Goal: Task Accomplishment & Management: Use online tool/utility

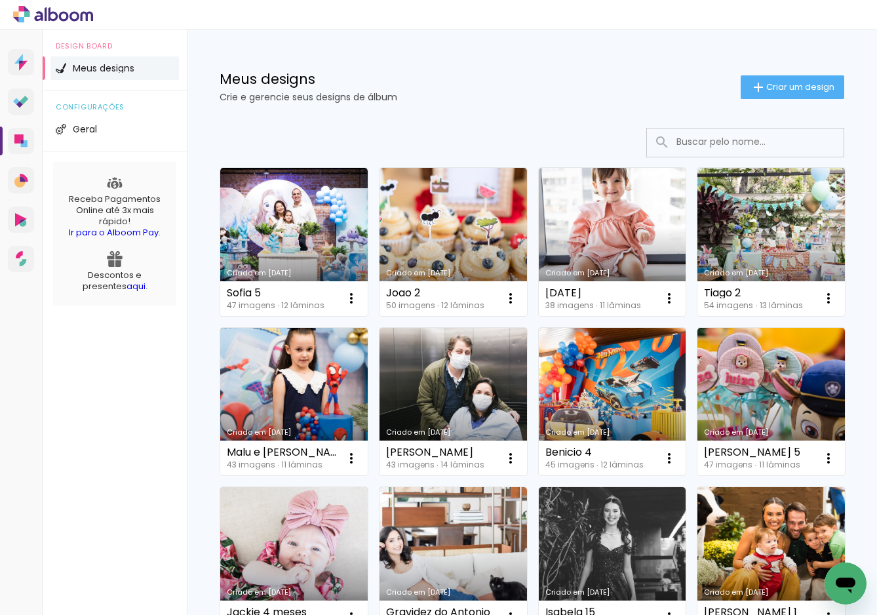
scroll to position [13, 0]
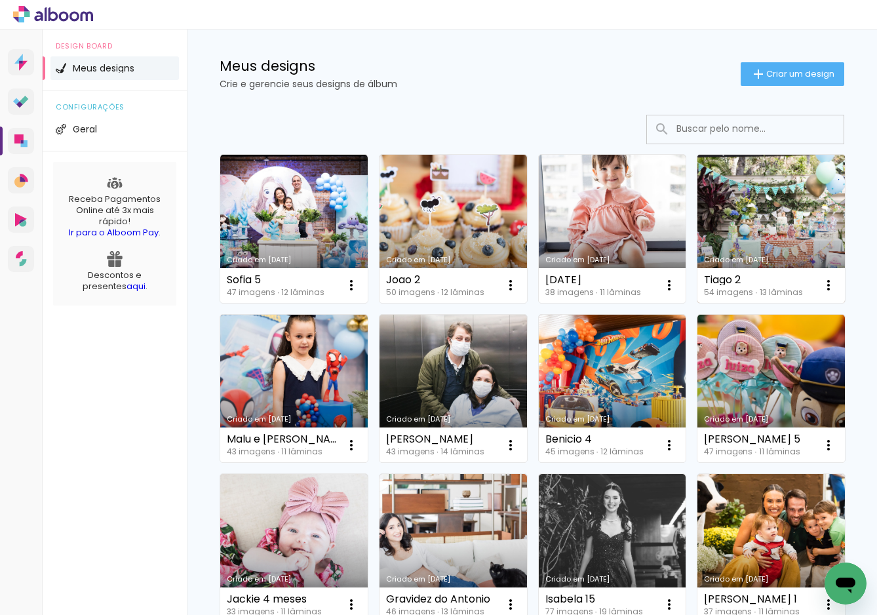
click at [746, 211] on link "Criado em [DATE]" at bounding box center [772, 229] width 148 height 148
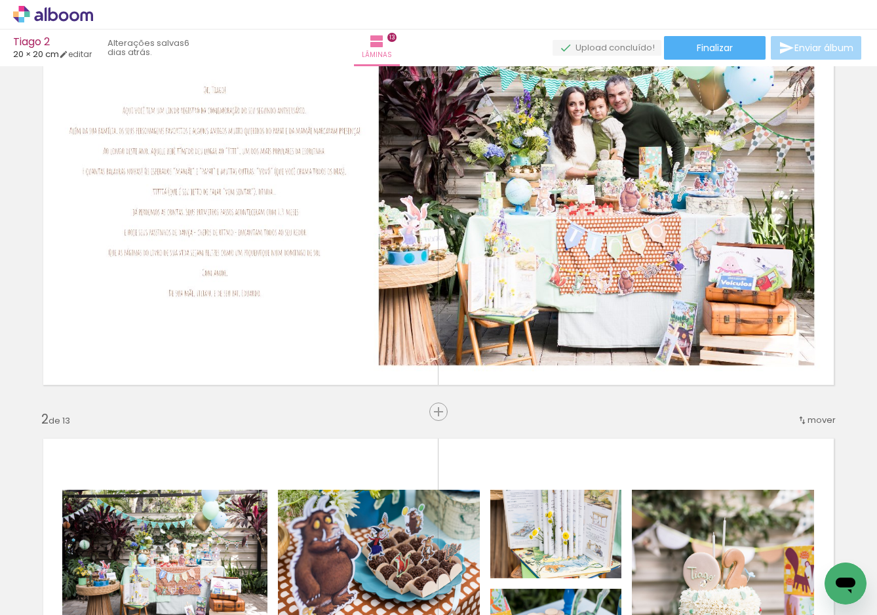
scroll to position [101, 0]
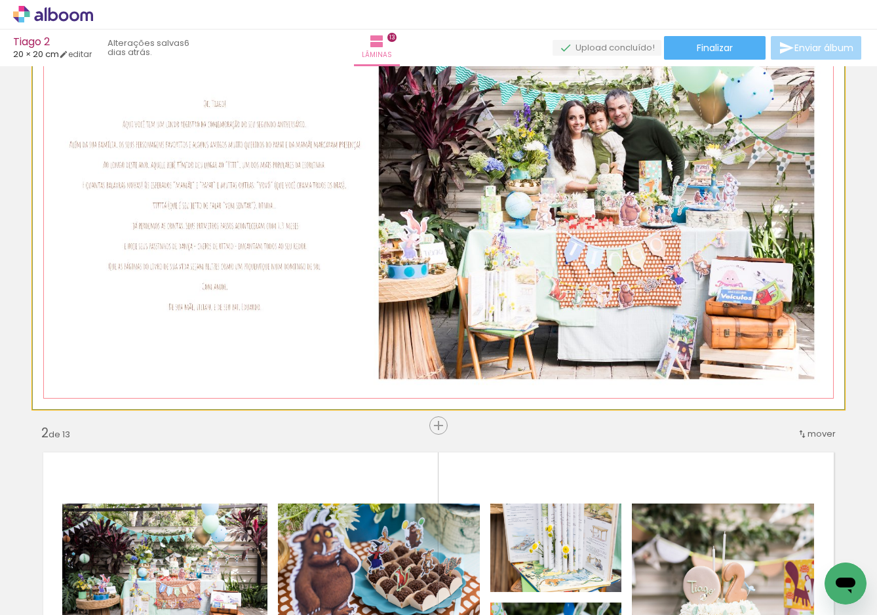
click at [256, 224] on quentale-photo at bounding box center [439, 206] width 812 height 406
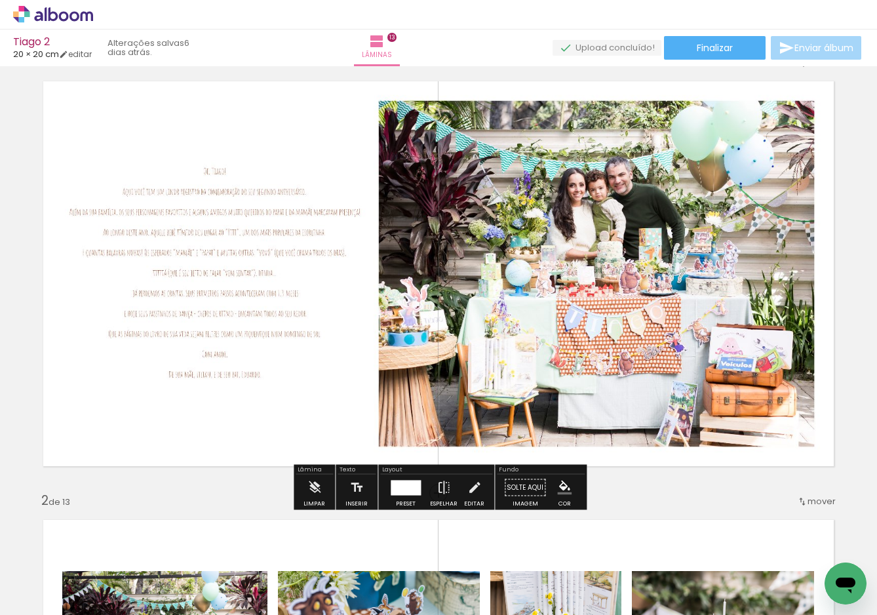
scroll to position [19, 0]
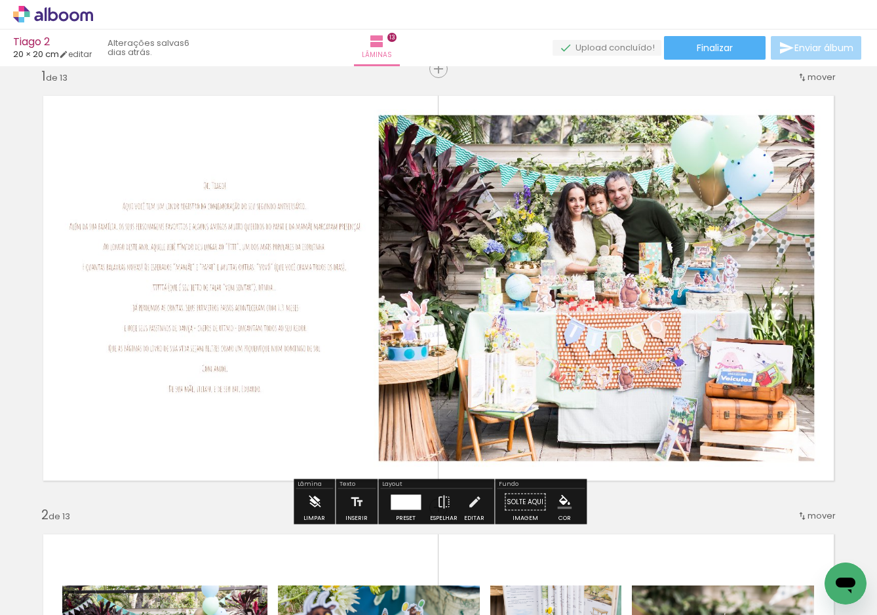
click at [314, 503] on iron-icon at bounding box center [315, 502] width 14 height 26
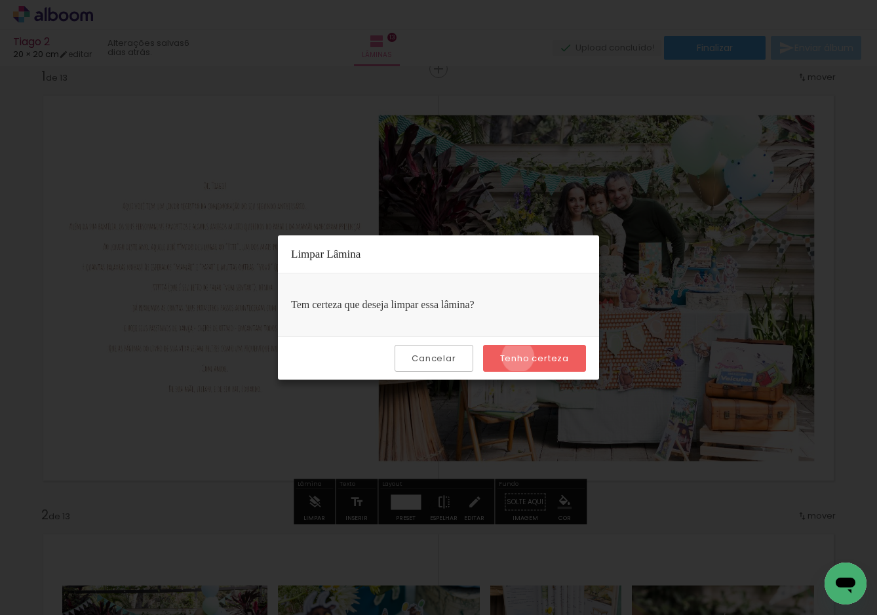
click at [0, 0] on slot "Tenho certeza" at bounding box center [0, 0] width 0 height 0
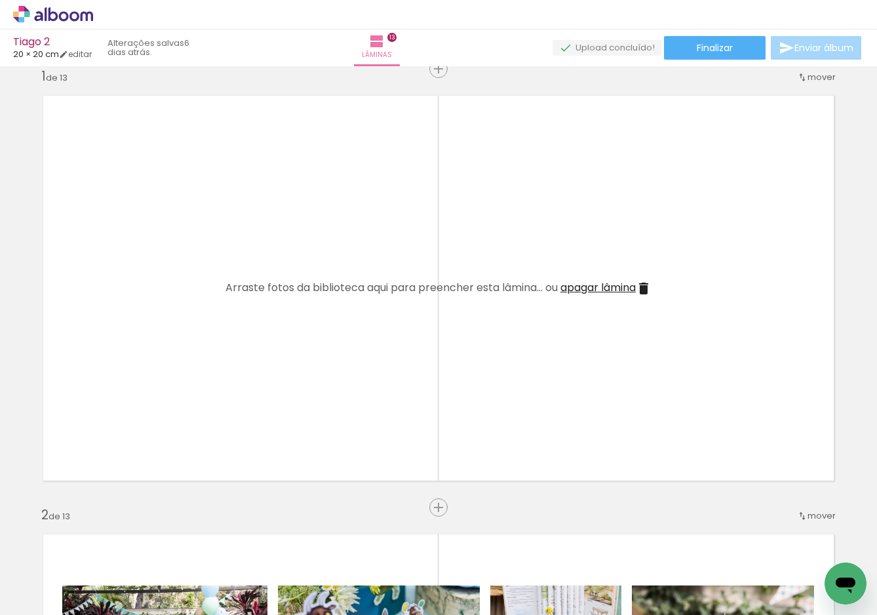
click at [70, 576] on iron-icon at bounding box center [67, 575] width 10 height 10
click at [64, 570] on paper-item "Não utilizadas" at bounding box center [43, 571] width 68 height 11
type input "Não utilizadas"
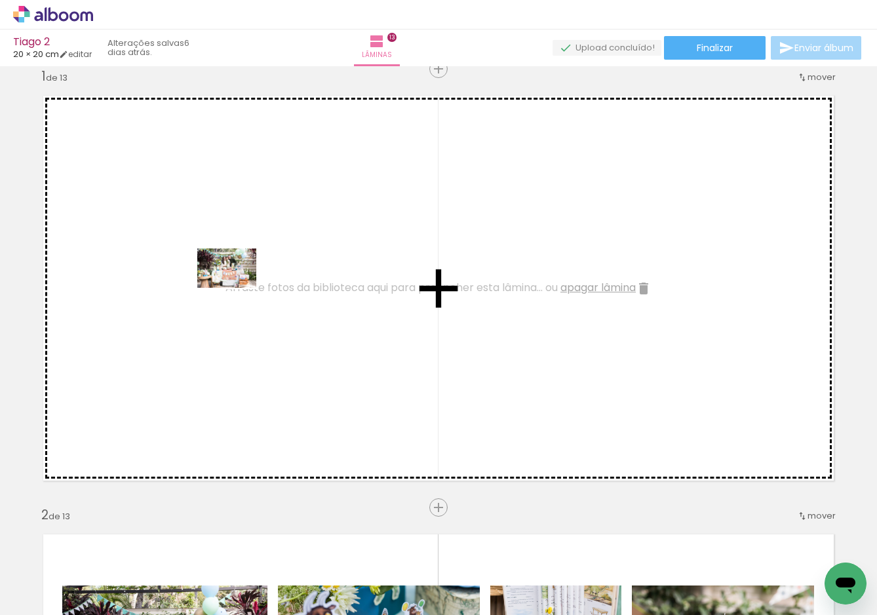
drag, startPoint x: 136, startPoint y: 580, endPoint x: 236, endPoint y: 288, distance: 307.9
click at [236, 288] on quentale-workspace at bounding box center [438, 307] width 877 height 615
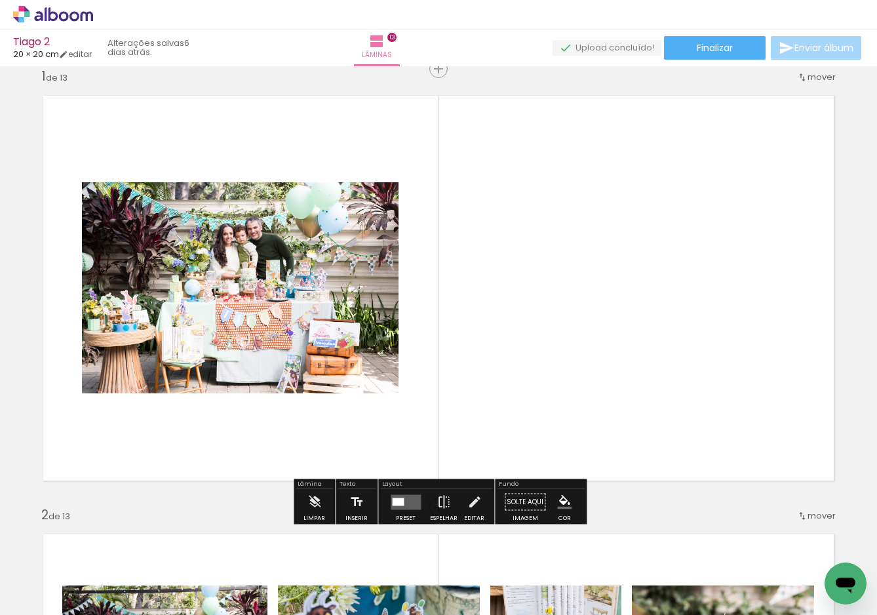
click at [393, 498] on div at bounding box center [398, 502] width 12 height 8
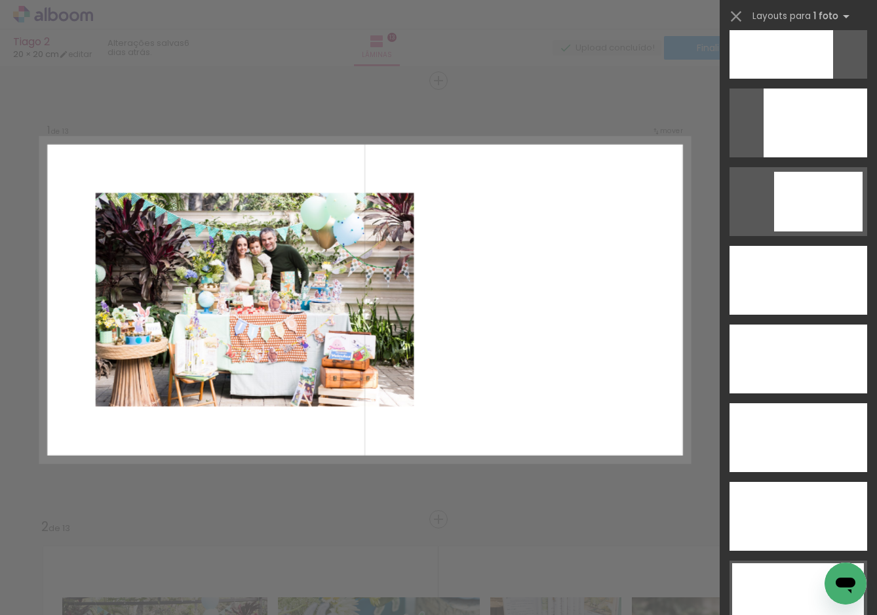
scroll to position [3563, 0]
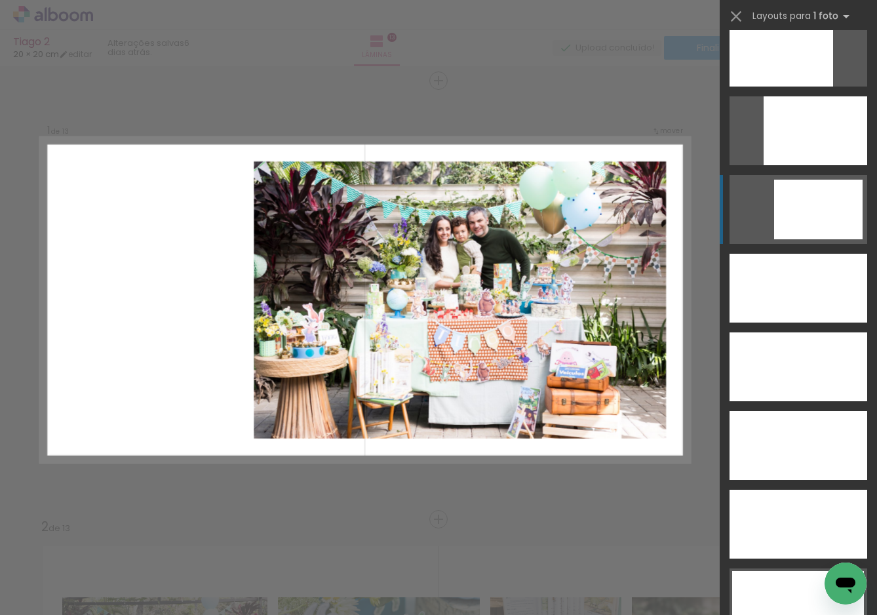
click at [822, 201] on div at bounding box center [818, 210] width 89 height 60
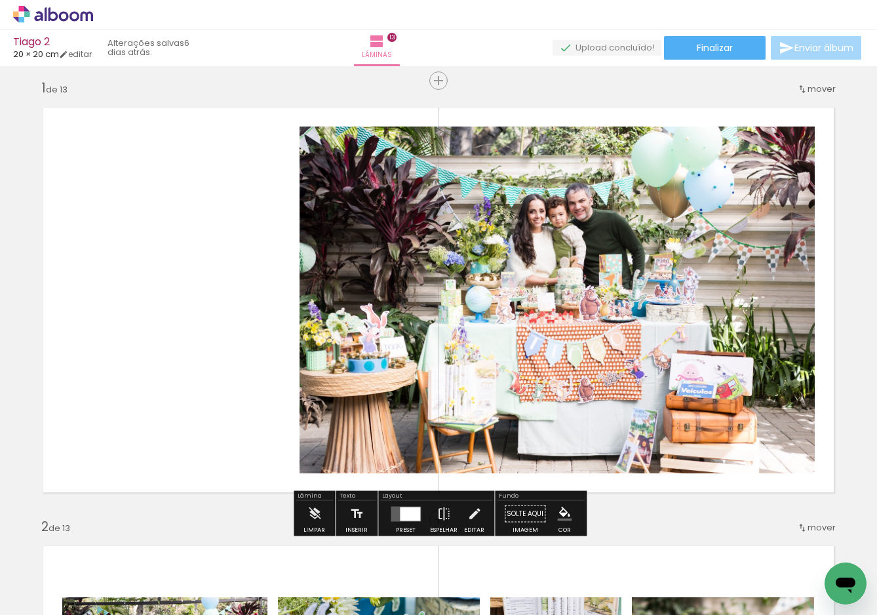
click at [576, 316] on quentale-photo at bounding box center [557, 300] width 515 height 347
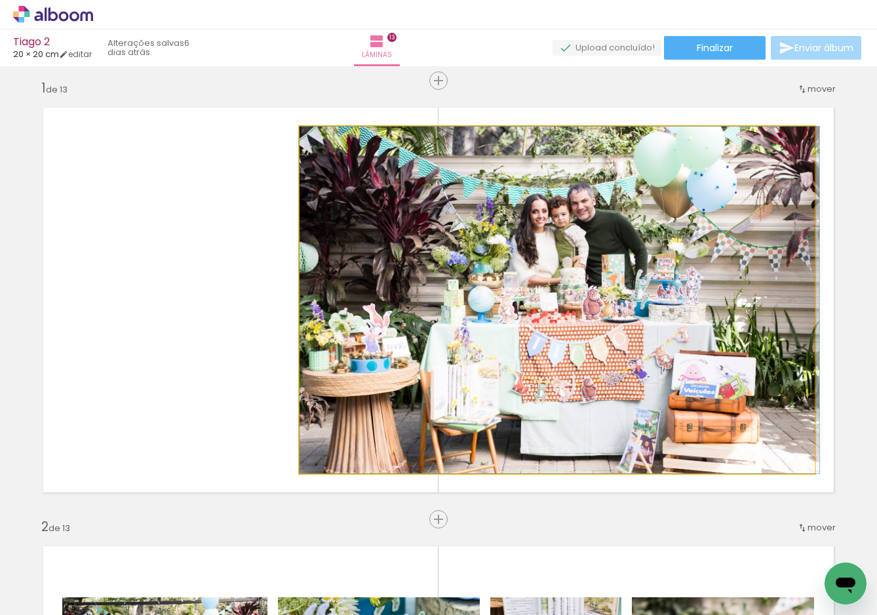
drag, startPoint x: 587, startPoint y: 317, endPoint x: 653, endPoint y: 313, distance: 66.3
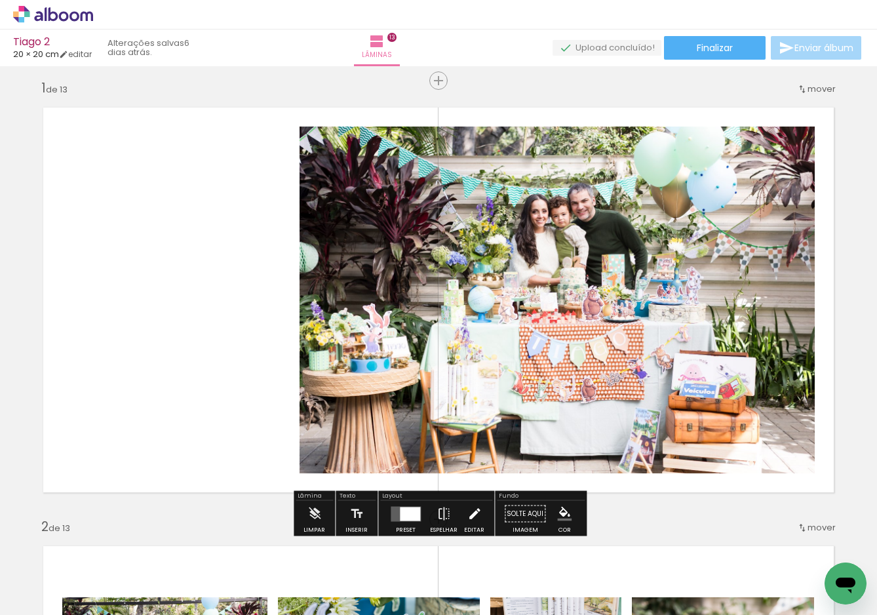
click at [470, 513] on iron-icon at bounding box center [475, 514] width 14 height 26
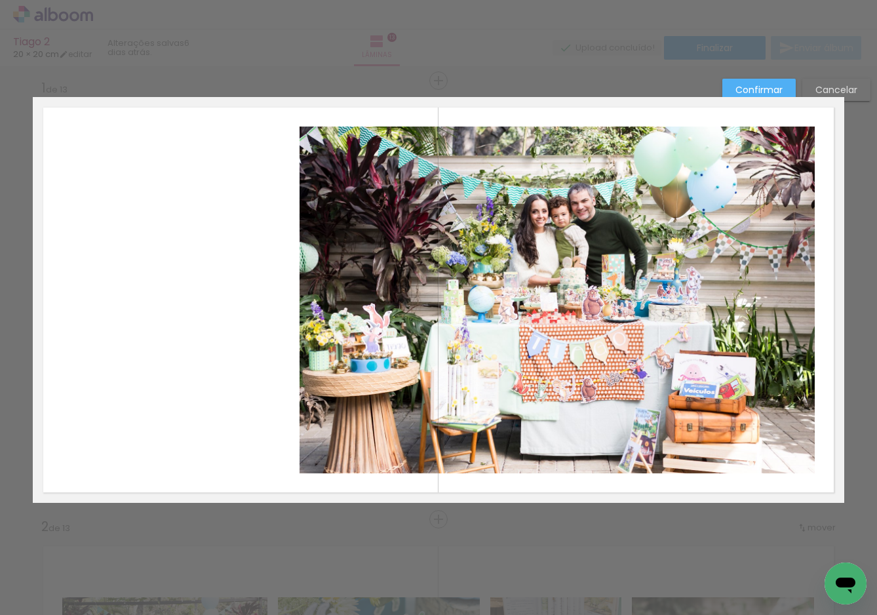
click at [533, 374] on quentale-photo at bounding box center [557, 300] width 515 height 347
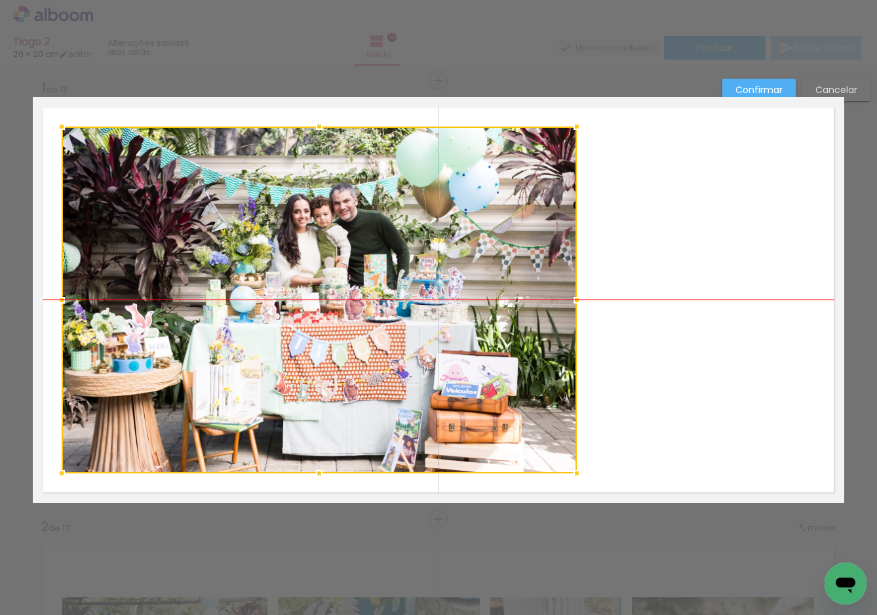
drag, startPoint x: 572, startPoint y: 357, endPoint x: 335, endPoint y: 365, distance: 237.5
click at [335, 365] on div at bounding box center [319, 300] width 515 height 347
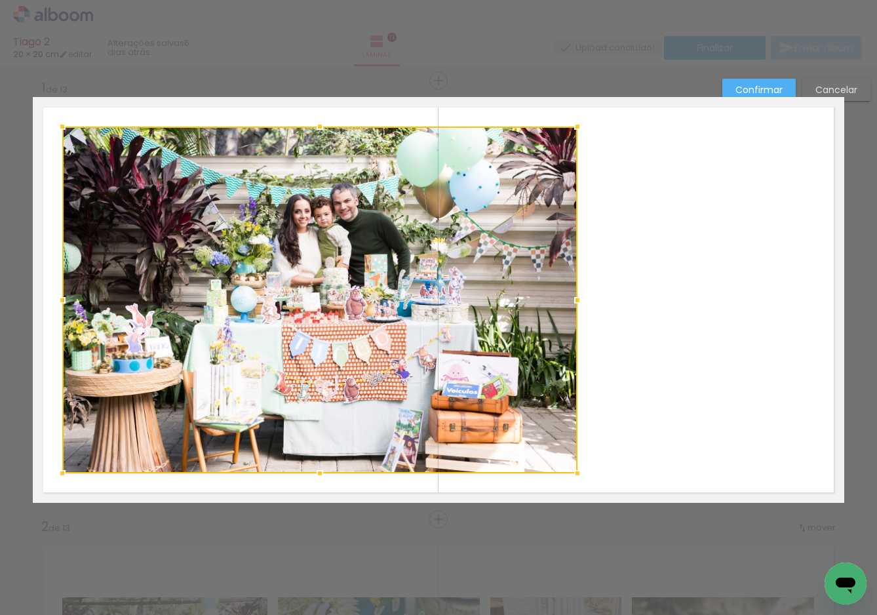
click at [789, 330] on quentale-layouter at bounding box center [439, 300] width 812 height 406
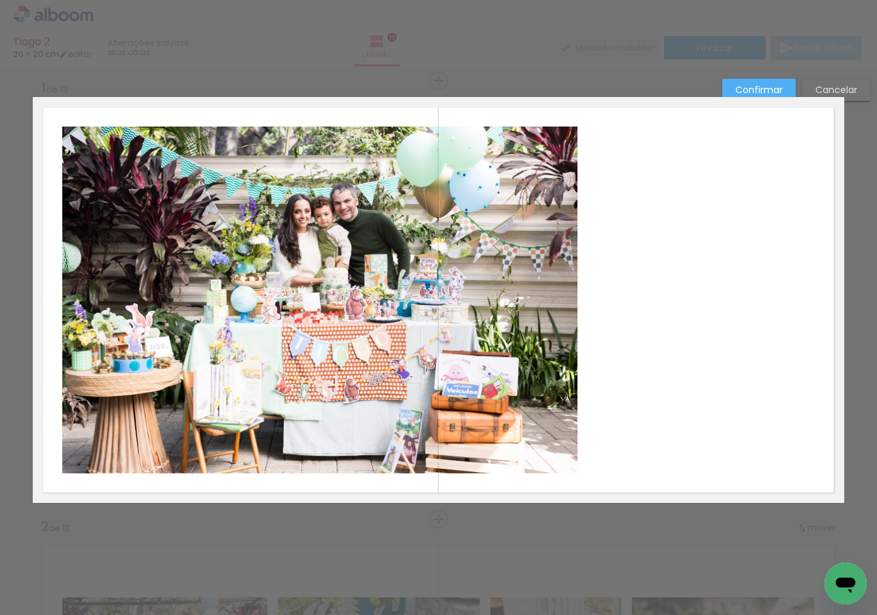
click at [0, 0] on slot "Confirmar" at bounding box center [0, 0] width 0 height 0
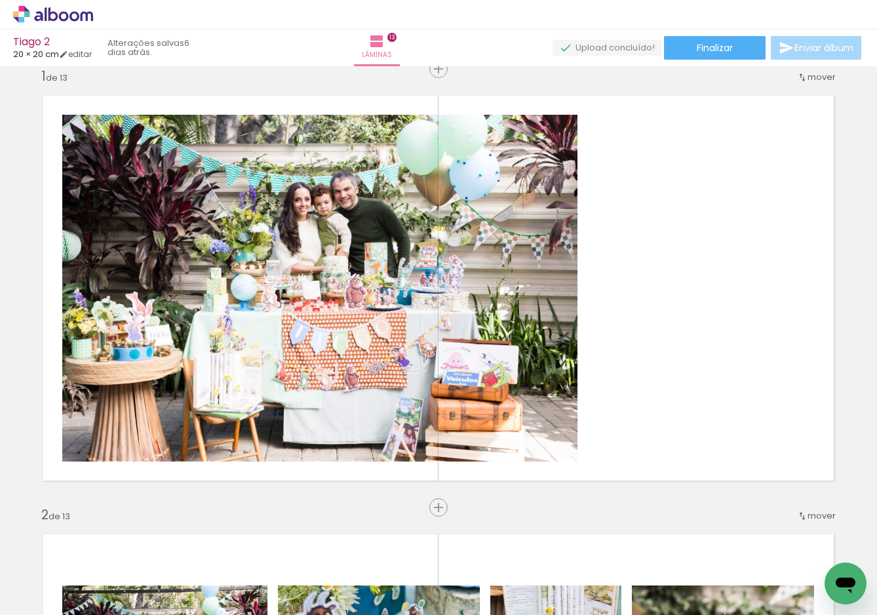
scroll to position [22, 0]
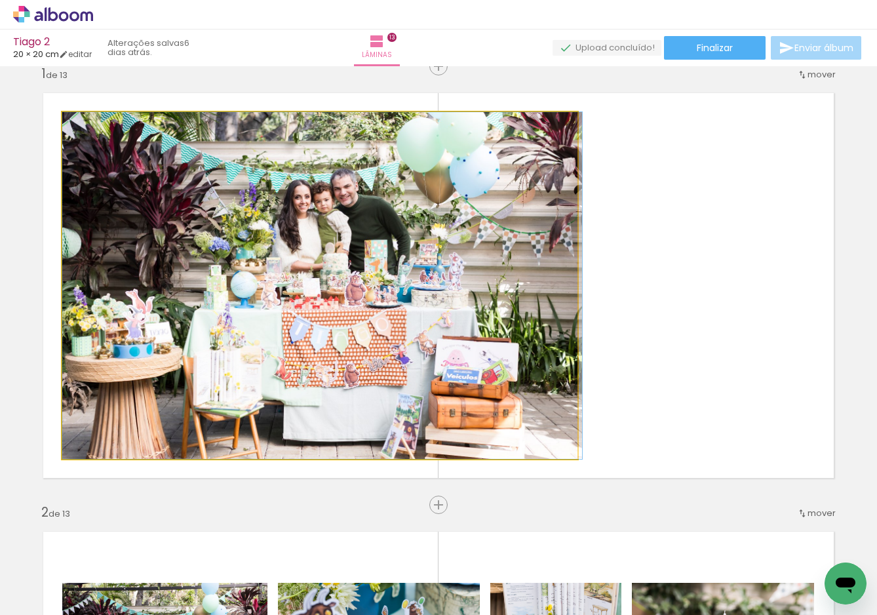
click at [525, 290] on quentale-photo at bounding box center [319, 285] width 515 height 347
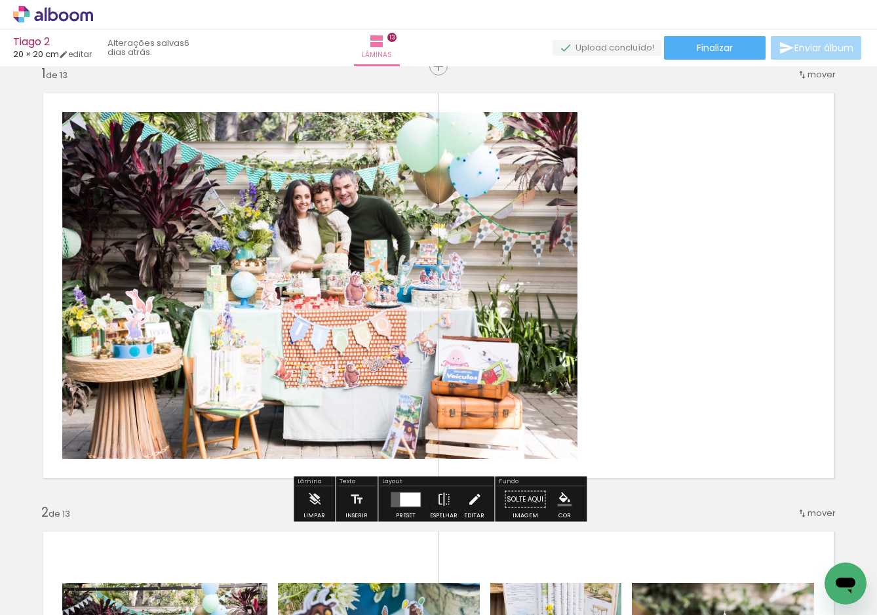
click at [471, 499] on iron-icon at bounding box center [475, 500] width 14 height 26
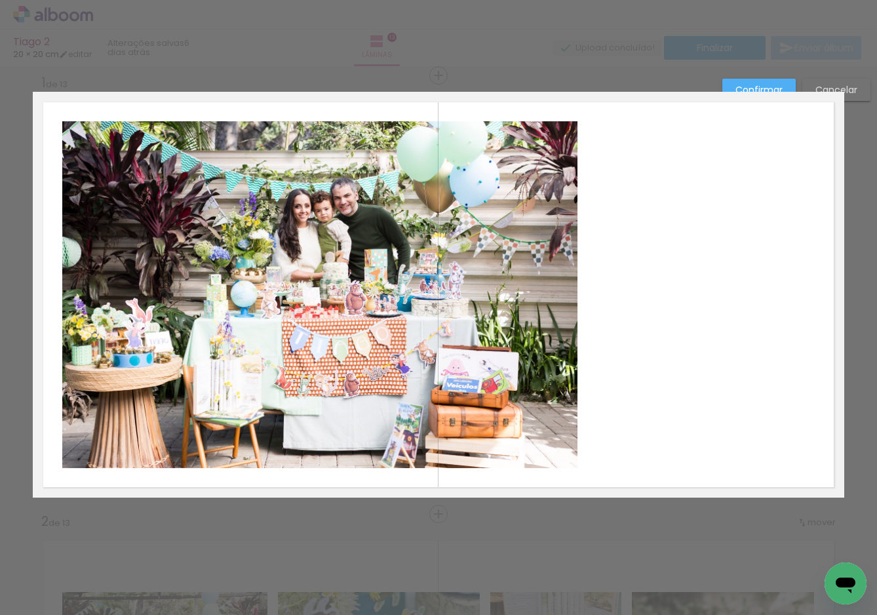
scroll to position [7, 0]
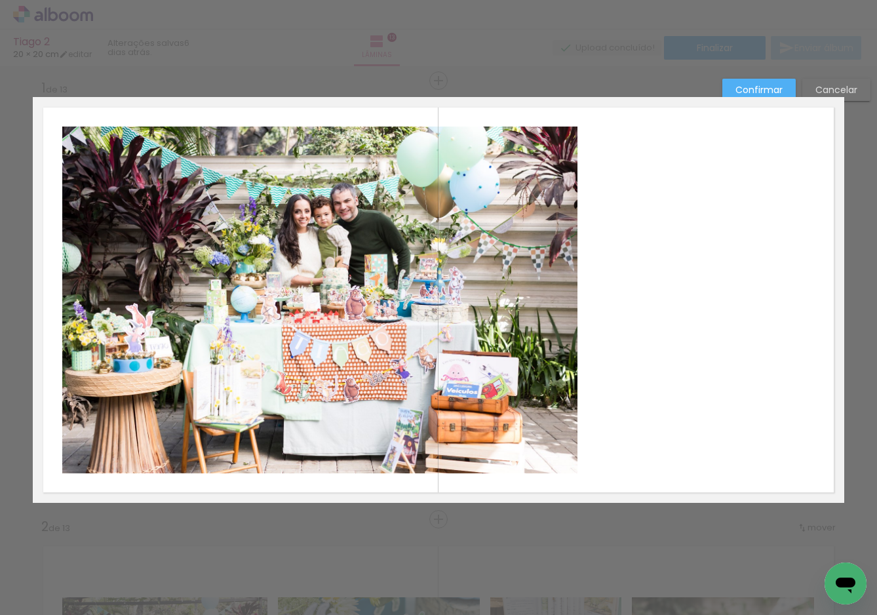
click at [534, 314] on quentale-photo at bounding box center [319, 300] width 515 height 347
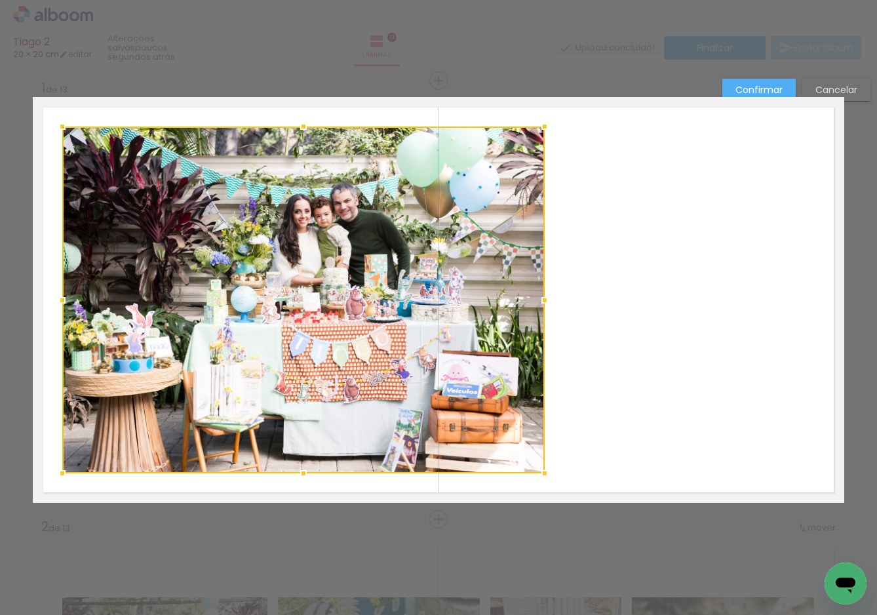
drag, startPoint x: 578, startPoint y: 300, endPoint x: 545, endPoint y: 305, distance: 33.2
click at [545, 305] on div at bounding box center [545, 300] width 26 height 26
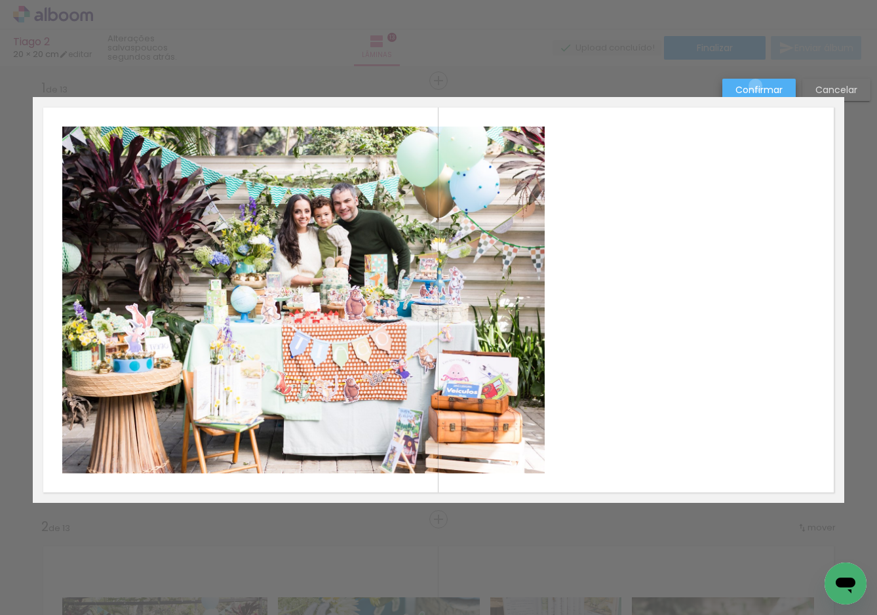
click at [0, 0] on slot "Confirmar" at bounding box center [0, 0] width 0 height 0
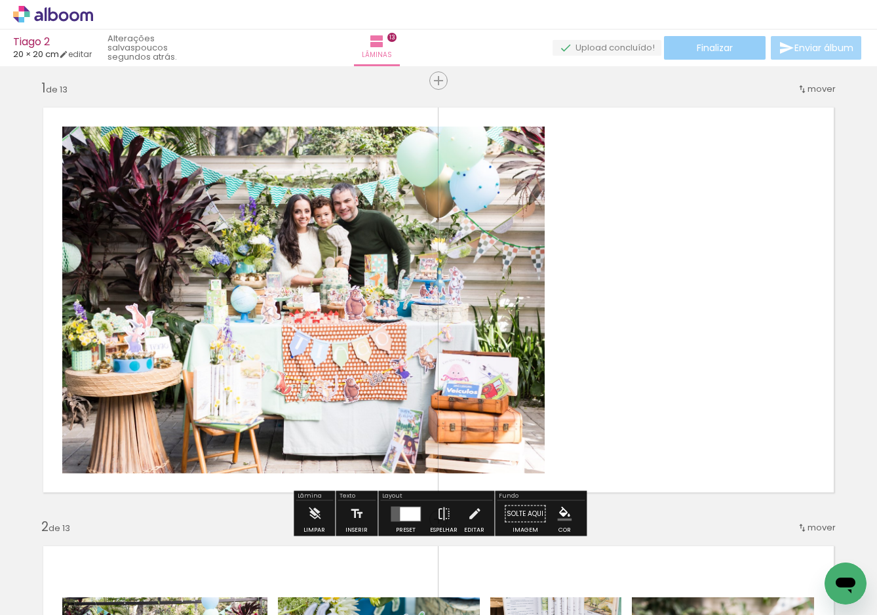
click at [707, 45] on span "Finalizar" at bounding box center [715, 47] width 36 height 9
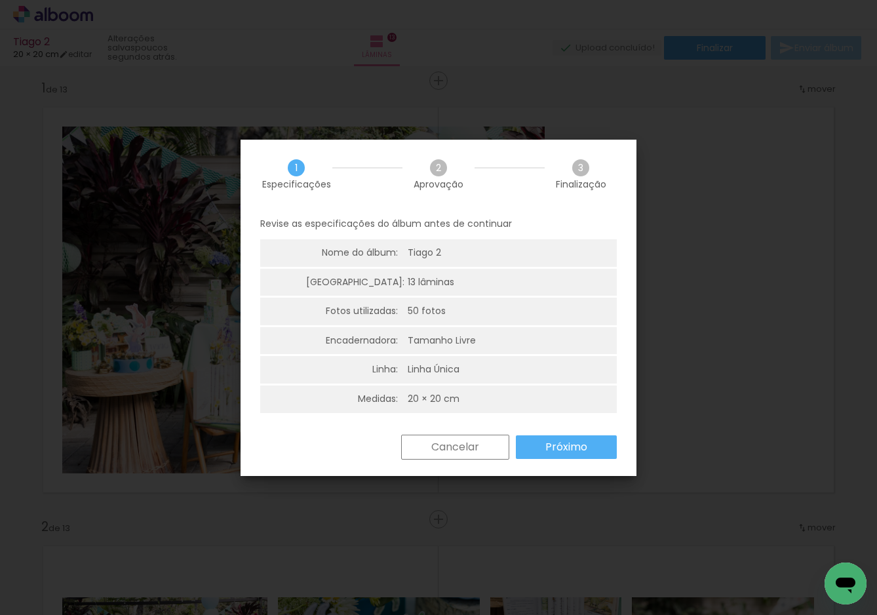
click at [0, 0] on slot "Próximo" at bounding box center [0, 0] width 0 height 0
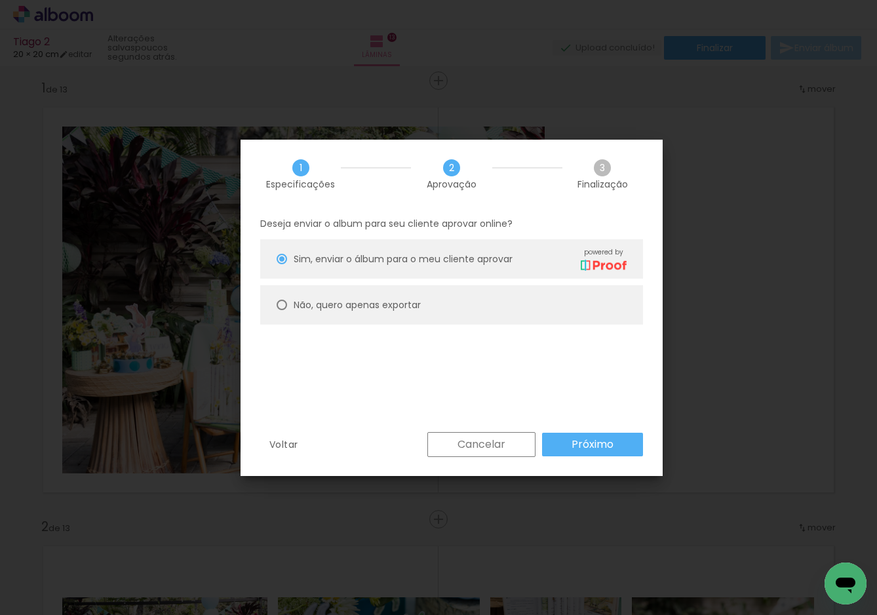
click at [0, 0] on slot "Não, quero apenas exportar" at bounding box center [0, 0] width 0 height 0
type paper-radio-button "on"
click at [566, 447] on paper-button "Próximo" at bounding box center [592, 445] width 101 height 24
type input "Alta, 300 DPI"
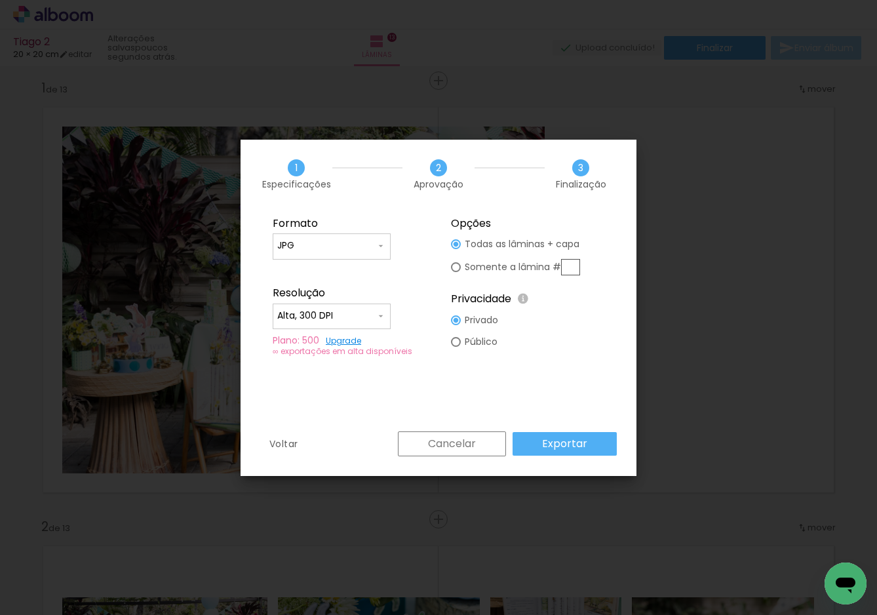
click at [572, 267] on input "text" at bounding box center [570, 267] width 19 height 16
type paper-radio-button "on"
type input "1"
click at [0, 0] on slot "Exportar" at bounding box center [0, 0] width 0 height 0
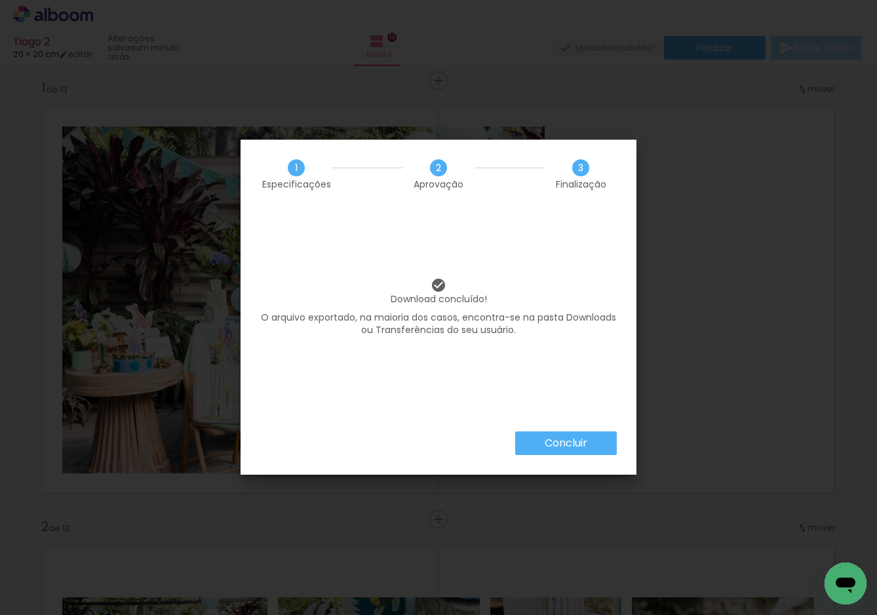
click at [0, 0] on slot "Concluir" at bounding box center [0, 0] width 0 height 0
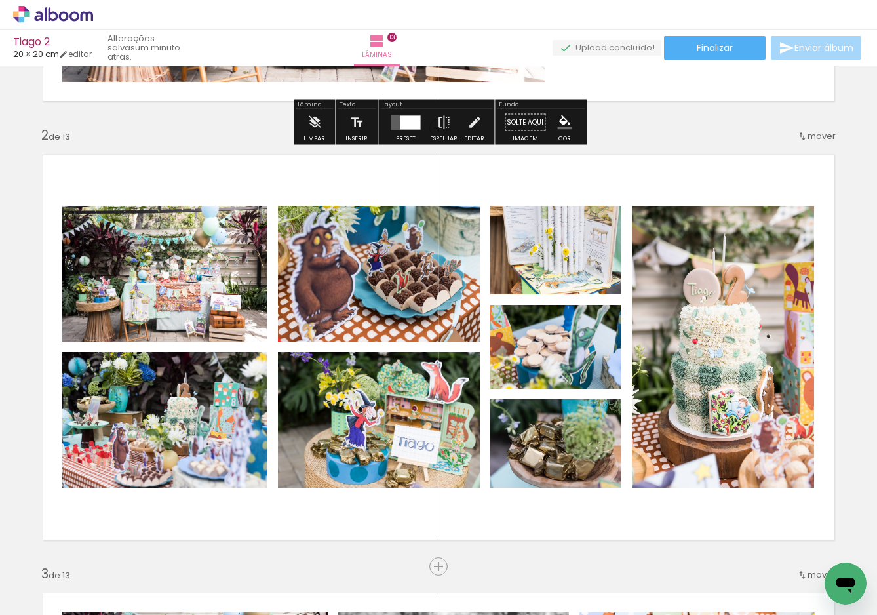
scroll to position [400, 0]
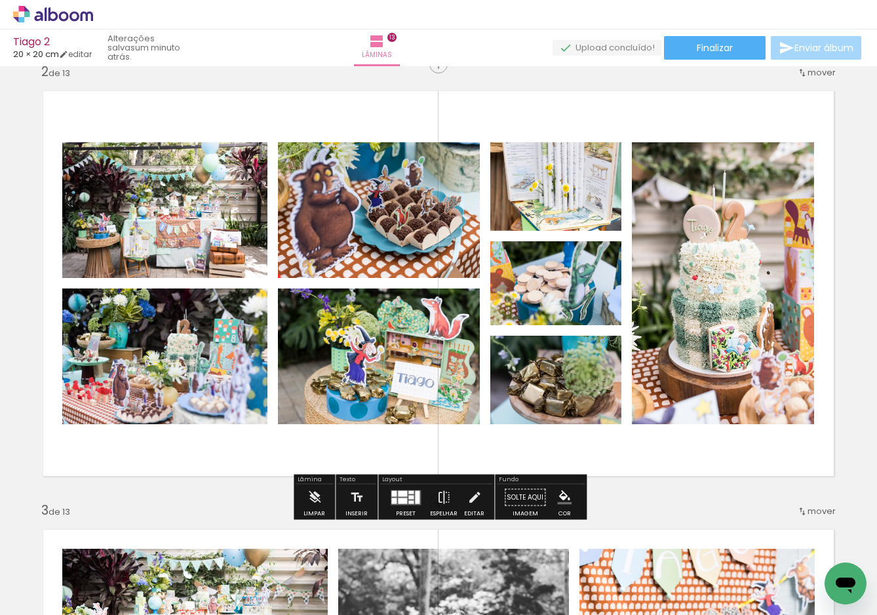
scroll to position [464, 0]
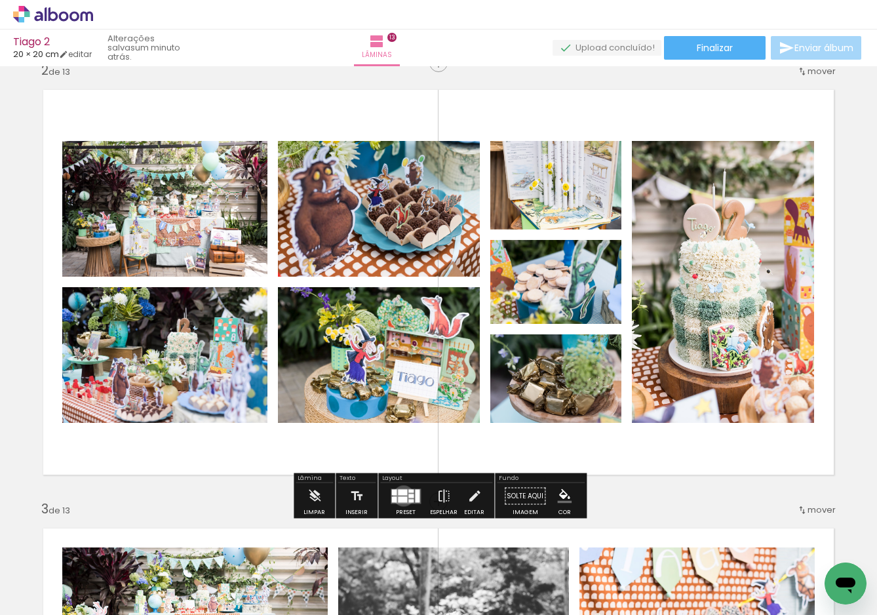
click at [401, 496] on quentale-layouter at bounding box center [406, 495] width 30 height 15
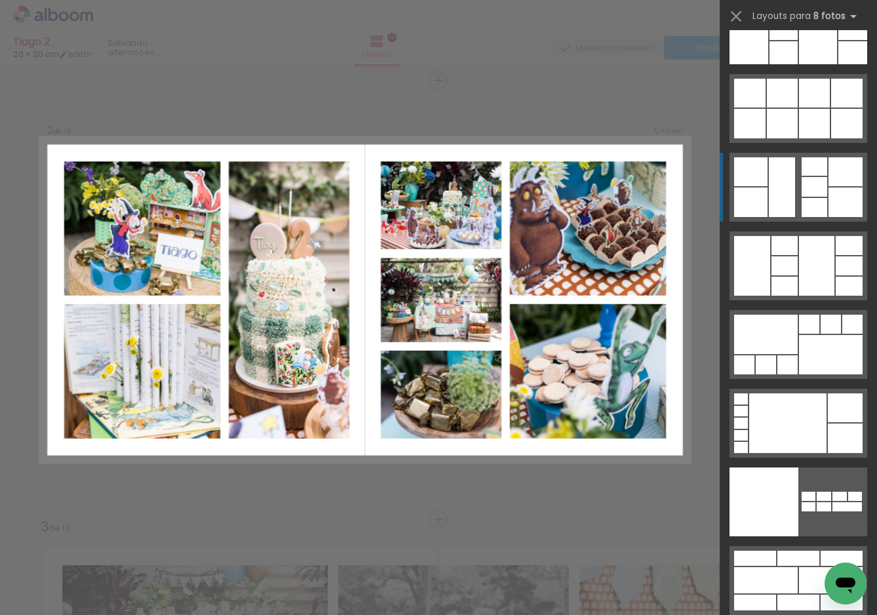
scroll to position [6811, 0]
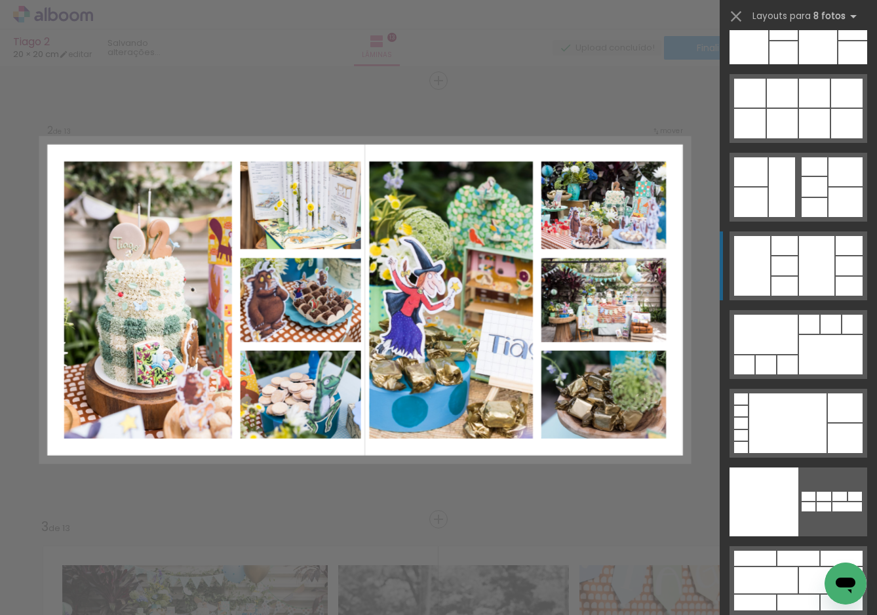
click at [752, 268] on div at bounding box center [752, 266] width 36 height 60
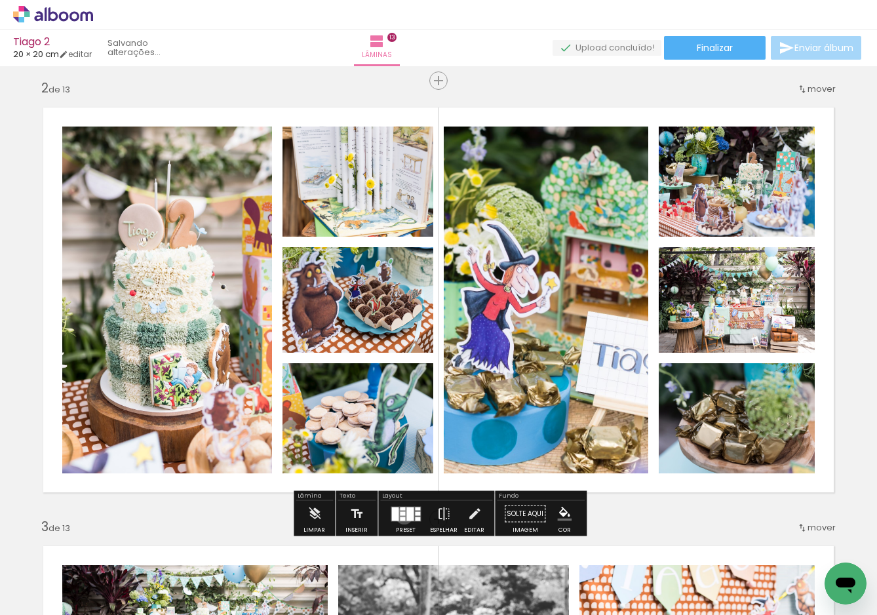
click at [401, 515] on div at bounding box center [402, 513] width 5 height 4
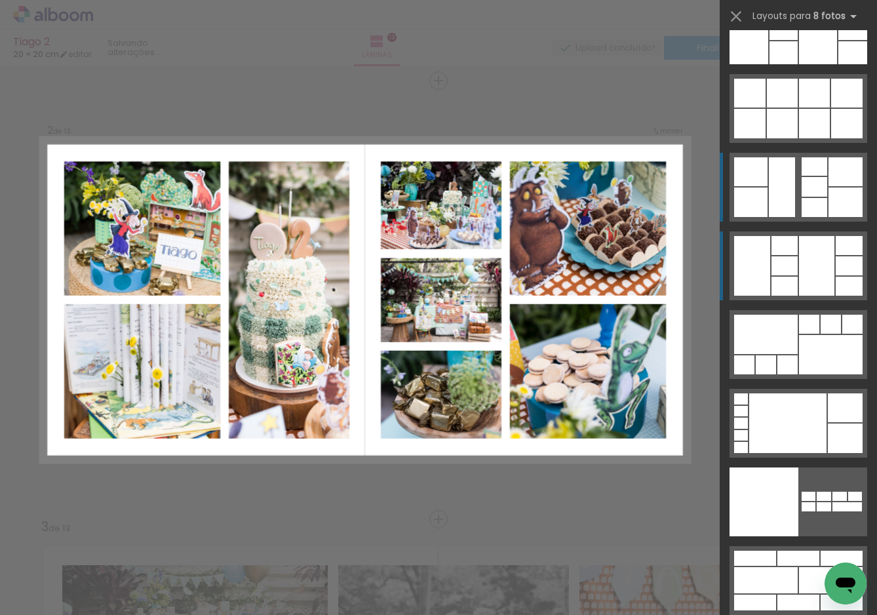
click at [777, 198] on div at bounding box center [782, 187] width 26 height 60
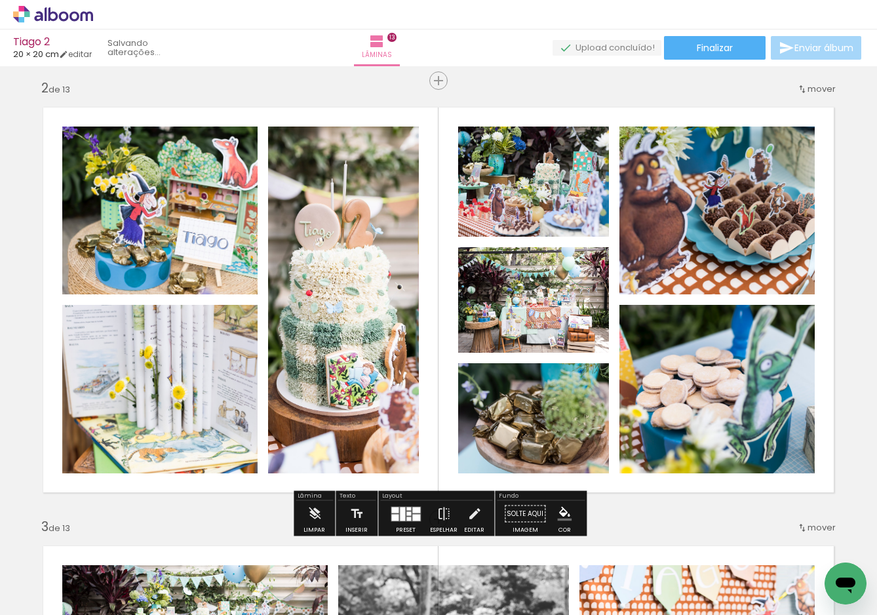
click at [375, 365] on quentale-photo at bounding box center [343, 300] width 151 height 347
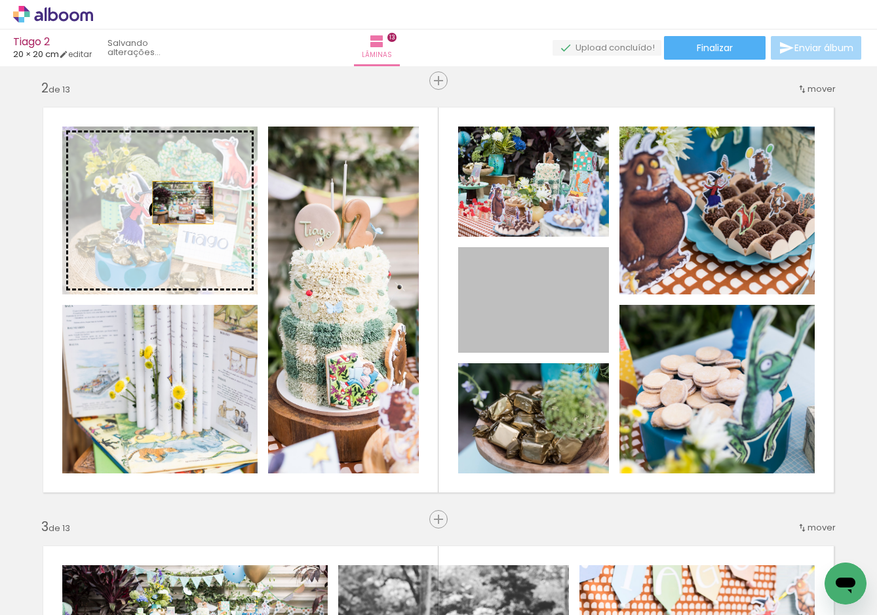
drag, startPoint x: 529, startPoint y: 312, endPoint x: 183, endPoint y: 203, distance: 363.1
click at [0, 0] on slot at bounding box center [0, 0] width 0 height 0
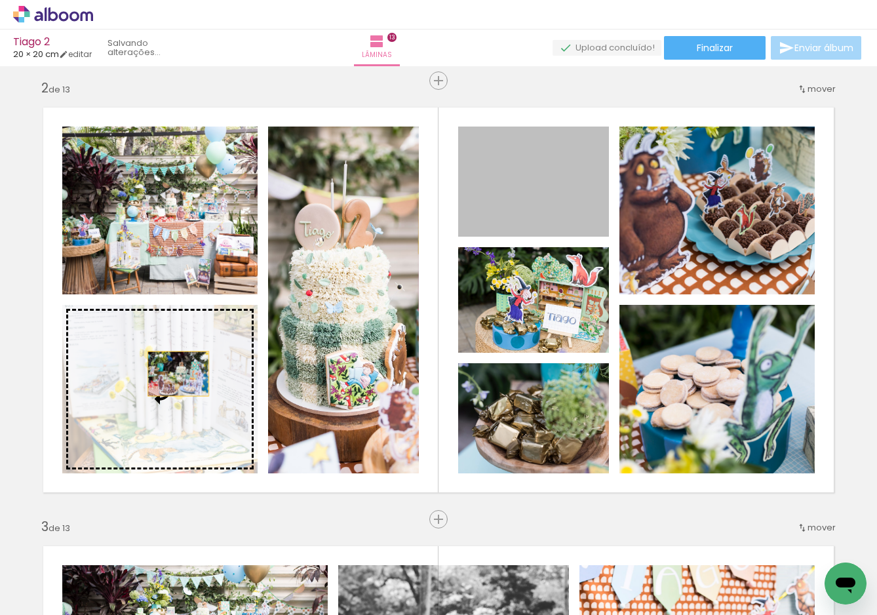
drag, startPoint x: 542, startPoint y: 209, endPoint x: 178, endPoint y: 374, distance: 400.0
click at [0, 0] on slot at bounding box center [0, 0] width 0 height 0
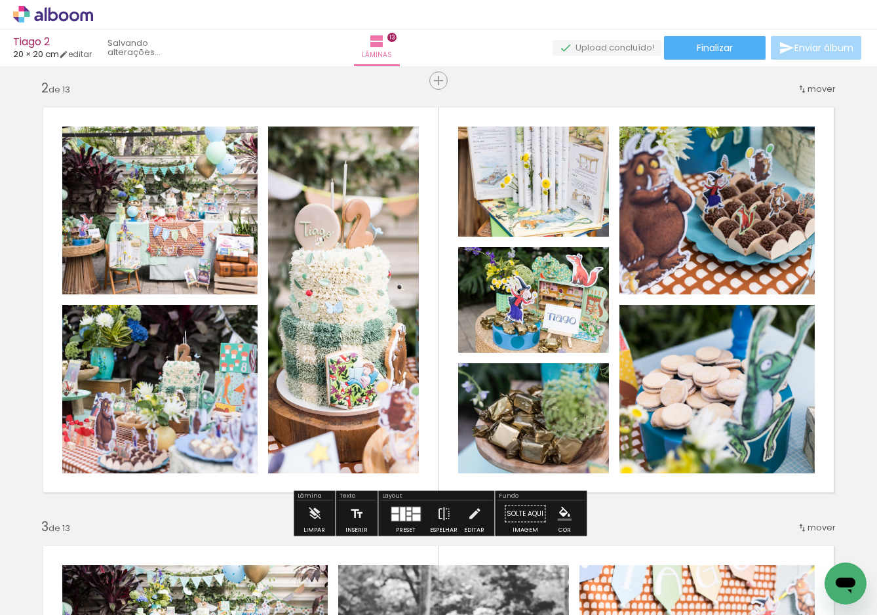
click at [384, 267] on quentale-photo at bounding box center [343, 300] width 151 height 347
click at [468, 512] on iron-icon at bounding box center [475, 514] width 14 height 26
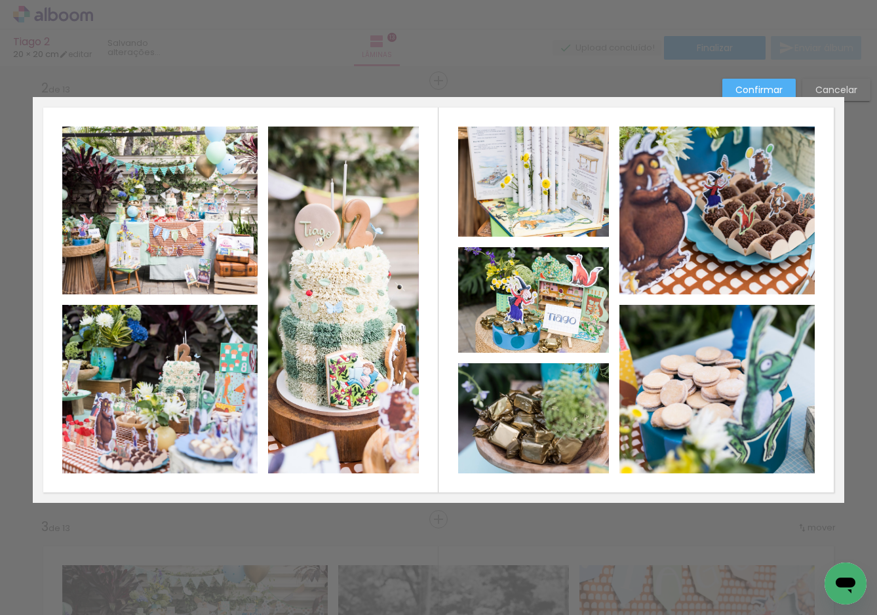
click at [376, 300] on quentale-photo at bounding box center [343, 300] width 151 height 347
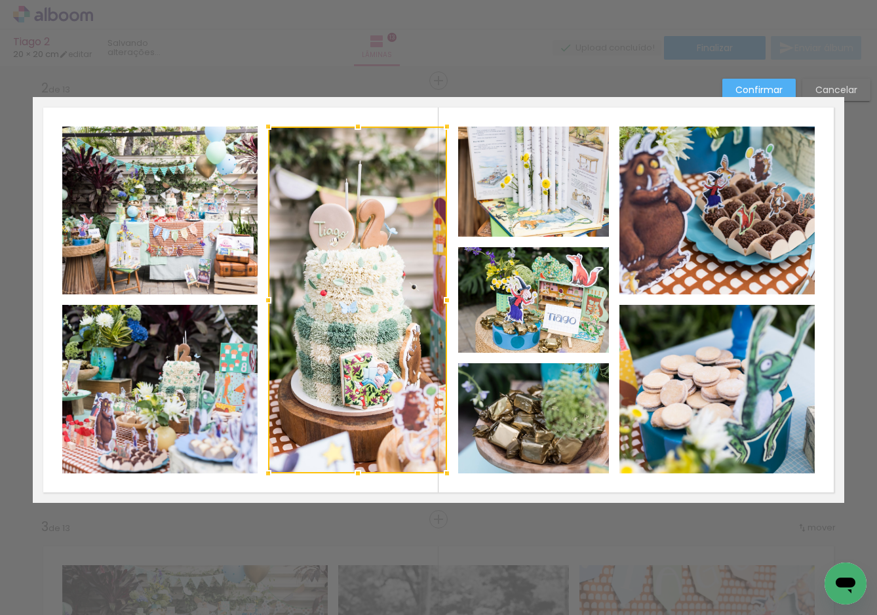
drag, startPoint x: 416, startPoint y: 301, endPoint x: 445, endPoint y: 303, distance: 28.3
click at [445, 303] on div at bounding box center [447, 300] width 26 height 26
click at [824, 220] on quentale-layouter at bounding box center [439, 300] width 812 height 406
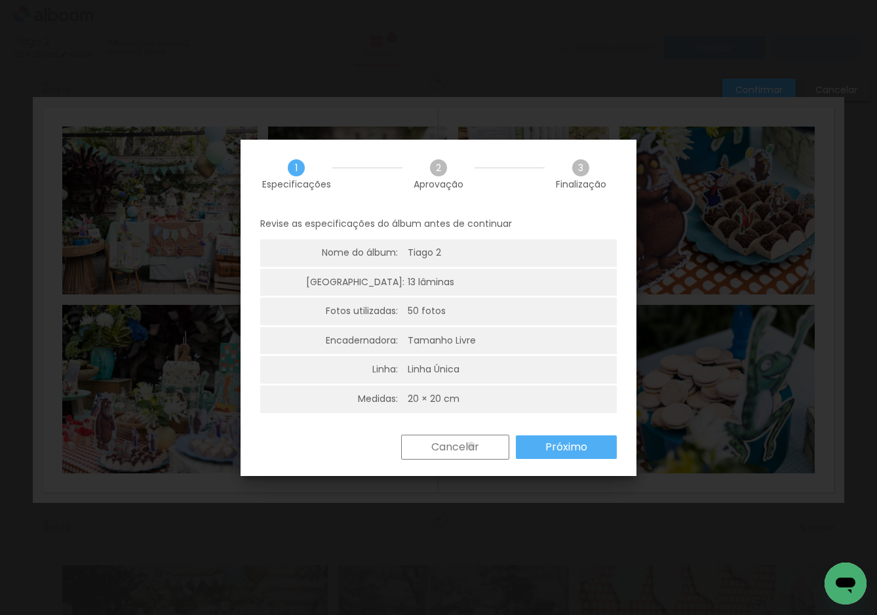
click at [0, 0] on slot "Cancelar" at bounding box center [0, 0] width 0 height 0
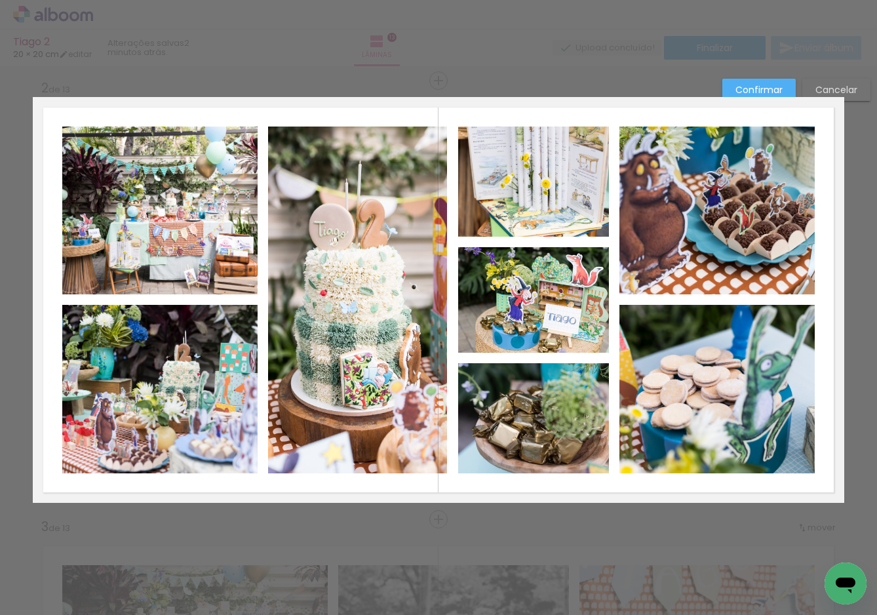
click at [0, 0] on slot "Confirmar" at bounding box center [0, 0] width 0 height 0
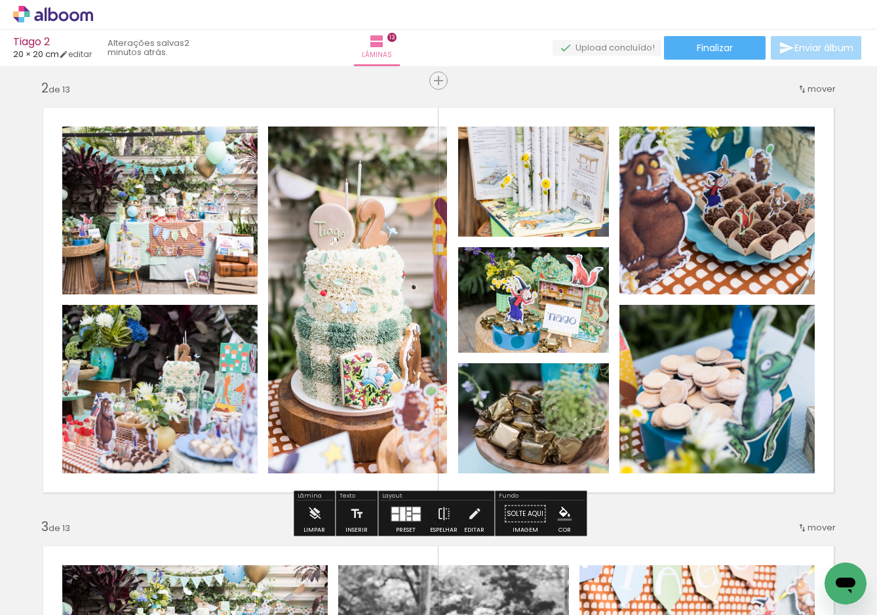
click at [403, 516] on div at bounding box center [402, 514] width 5 height 14
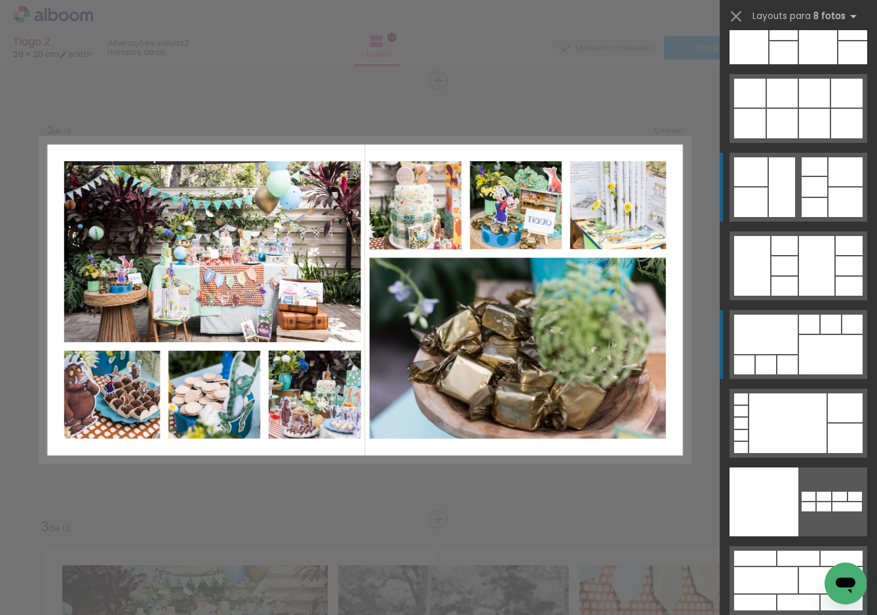
click at [757, 332] on div at bounding box center [766, 334] width 64 height 39
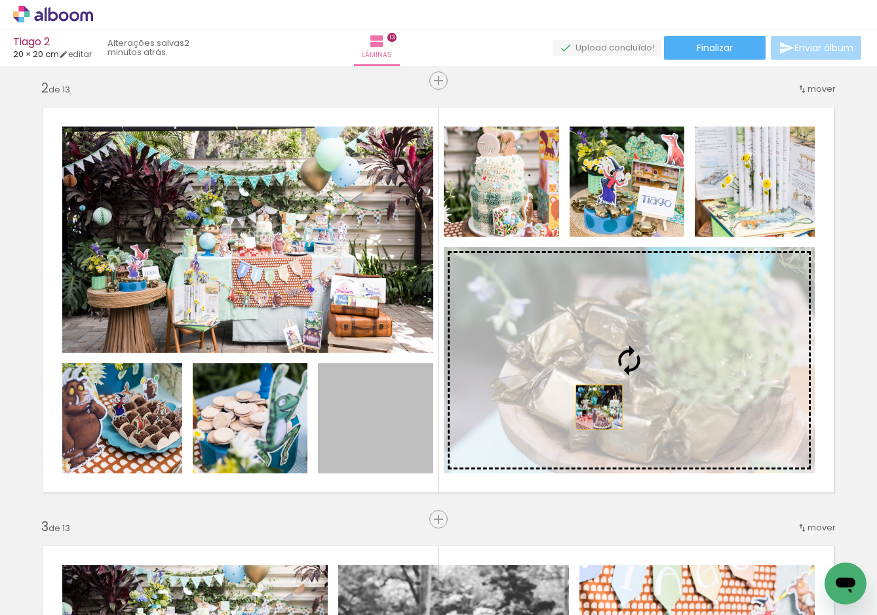
drag, startPoint x: 376, startPoint y: 437, endPoint x: 618, endPoint y: 401, distance: 245.2
click at [0, 0] on slot at bounding box center [0, 0] width 0 height 0
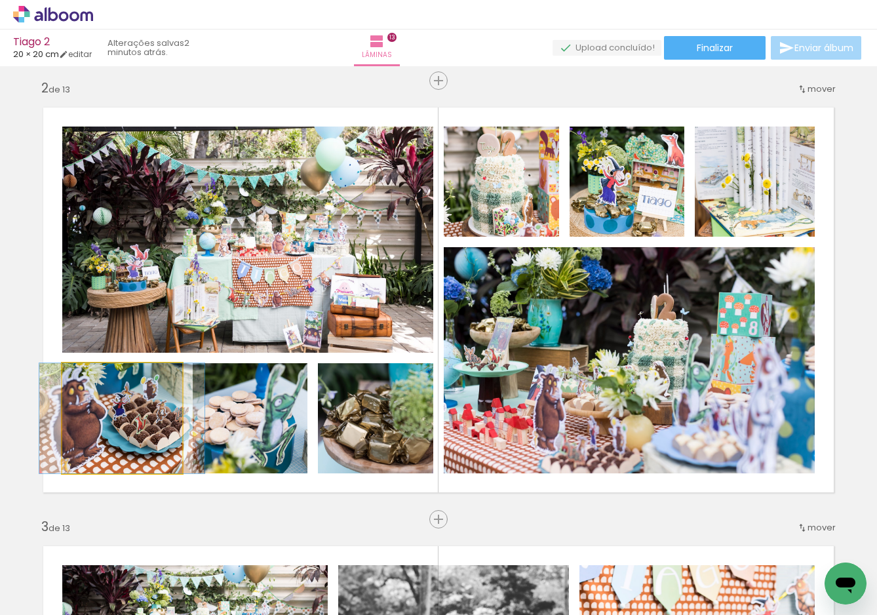
click at [148, 449] on quentale-photo at bounding box center [122, 418] width 120 height 110
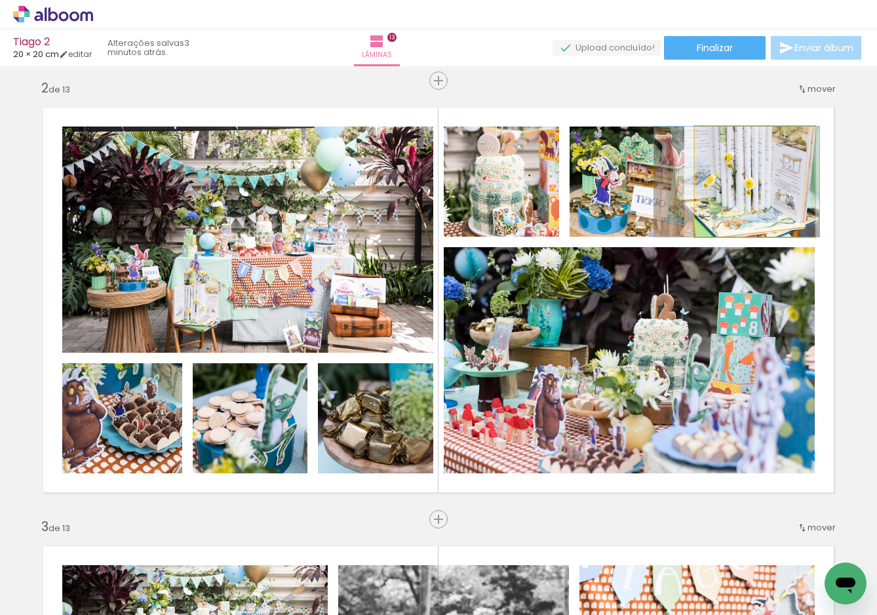
drag, startPoint x: 772, startPoint y: 201, endPoint x: 755, endPoint y: 207, distance: 18.5
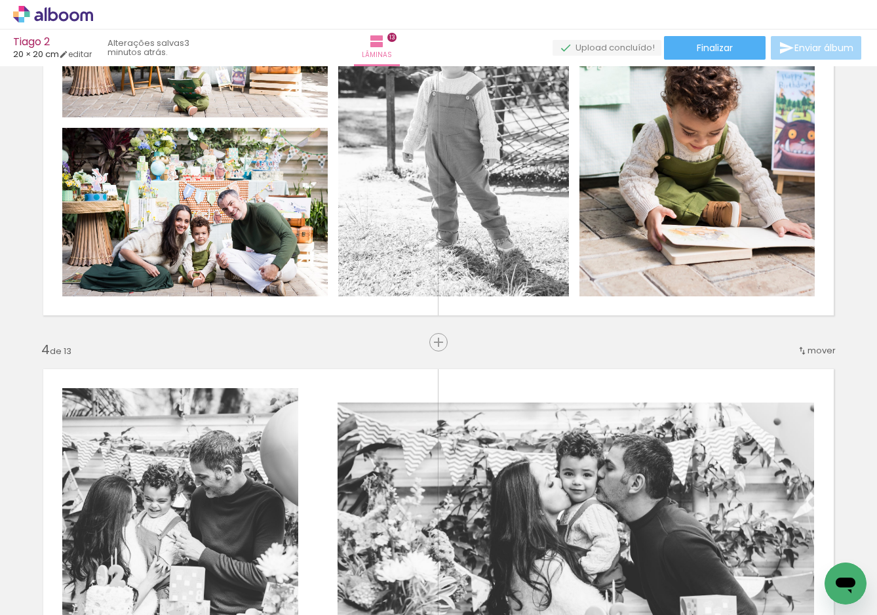
scroll to position [1037, 0]
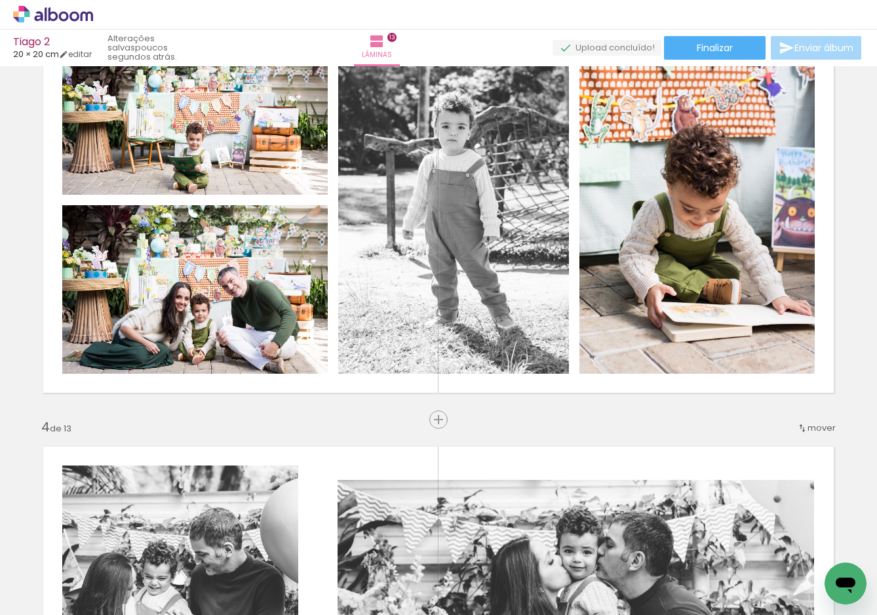
scroll to position [856, 0]
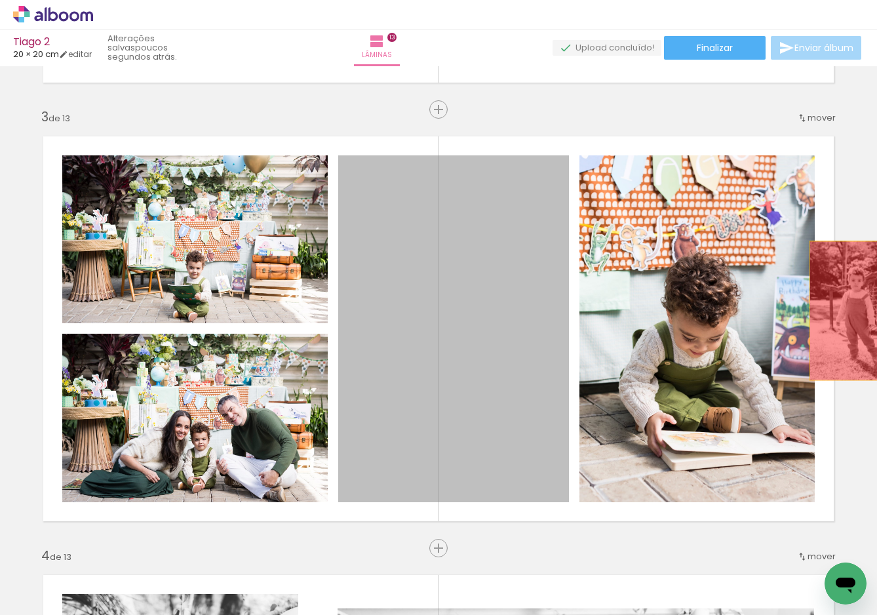
drag, startPoint x: 491, startPoint y: 344, endPoint x: 856, endPoint y: 309, distance: 366.8
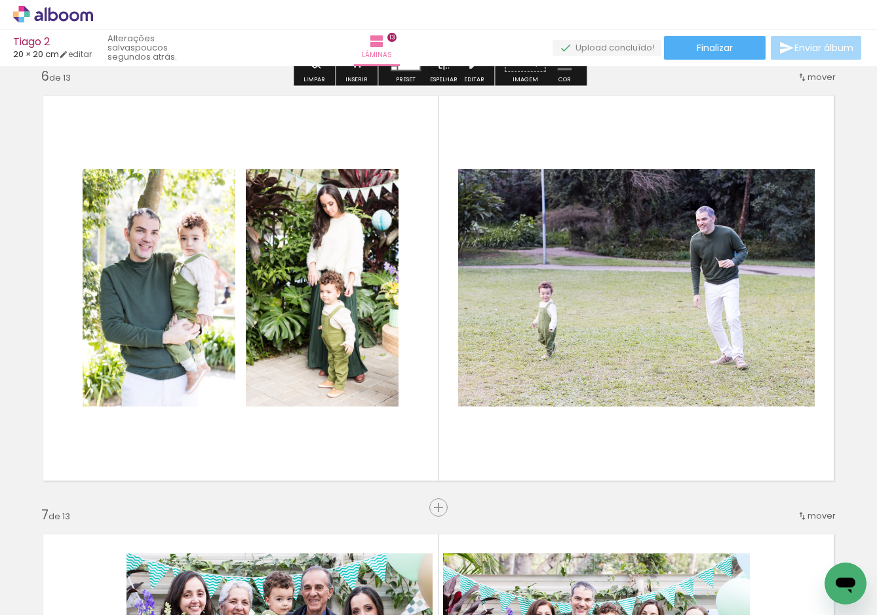
scroll to position [2222, 0]
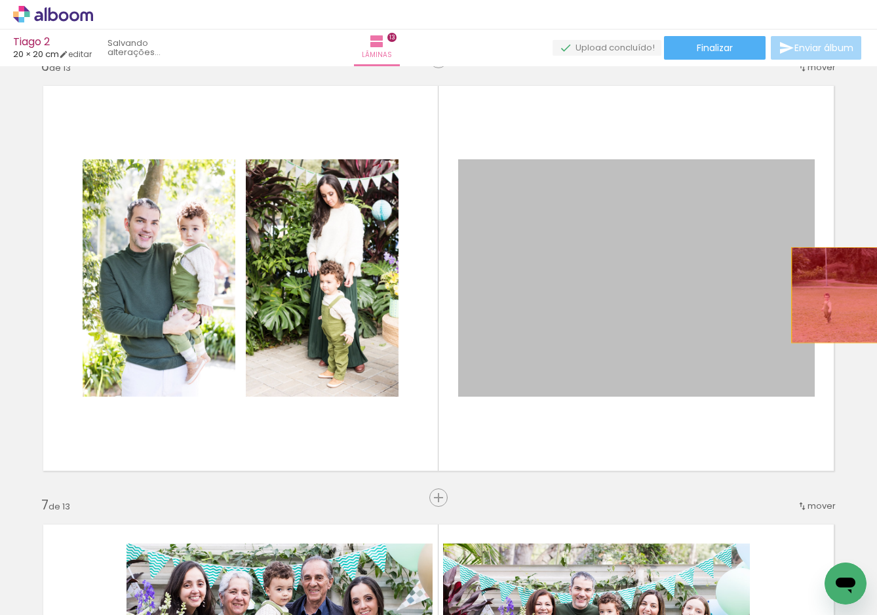
drag, startPoint x: 740, startPoint y: 271, endPoint x: 864, endPoint y: 295, distance: 126.2
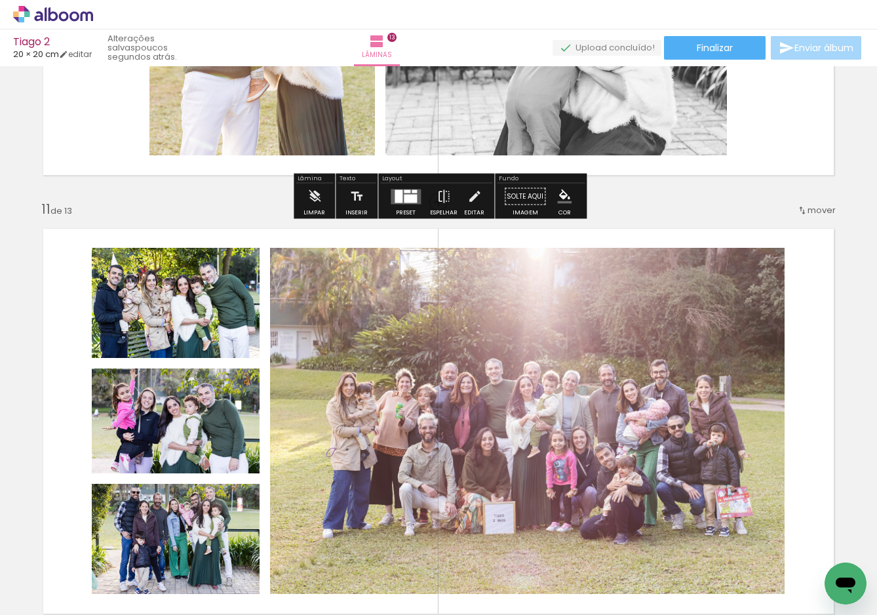
scroll to position [4322, 0]
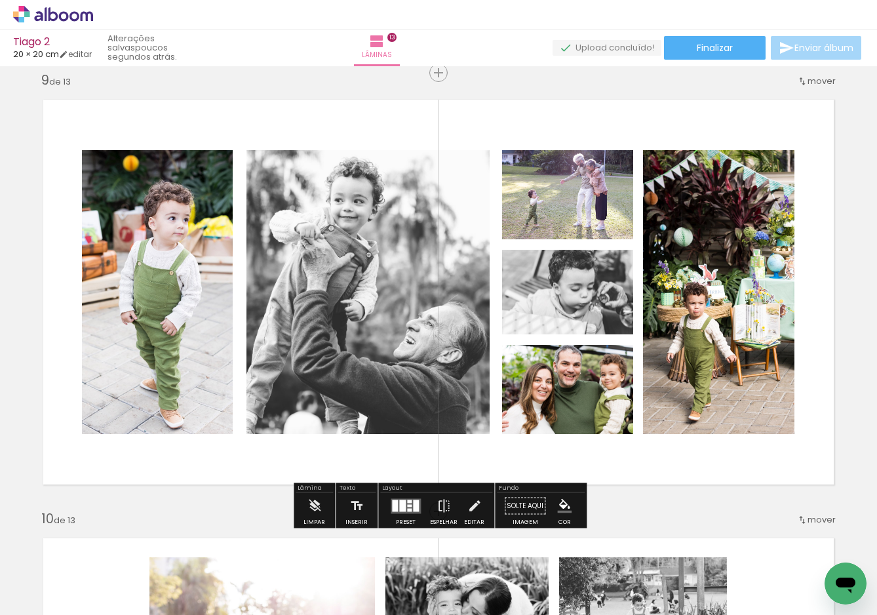
scroll to position [3524, 0]
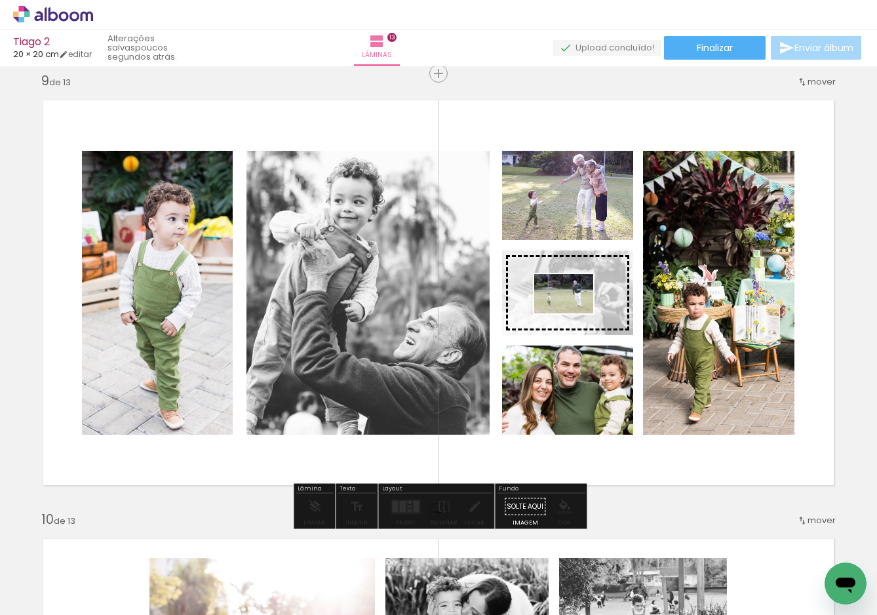
drag, startPoint x: 357, startPoint y: 576, endPoint x: 574, endPoint y: 313, distance: 340.9
click at [574, 313] on quentale-workspace at bounding box center [438, 307] width 877 height 615
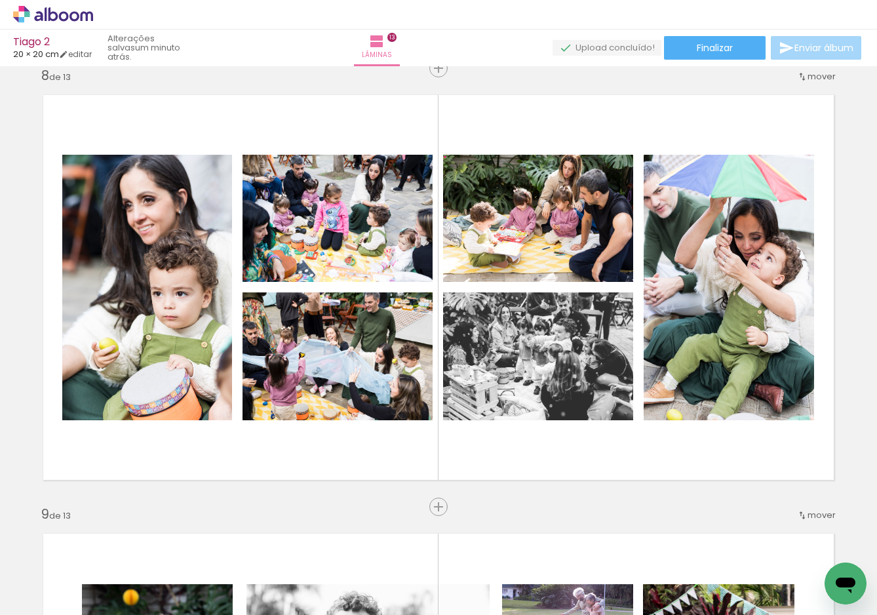
scroll to position [3088, 0]
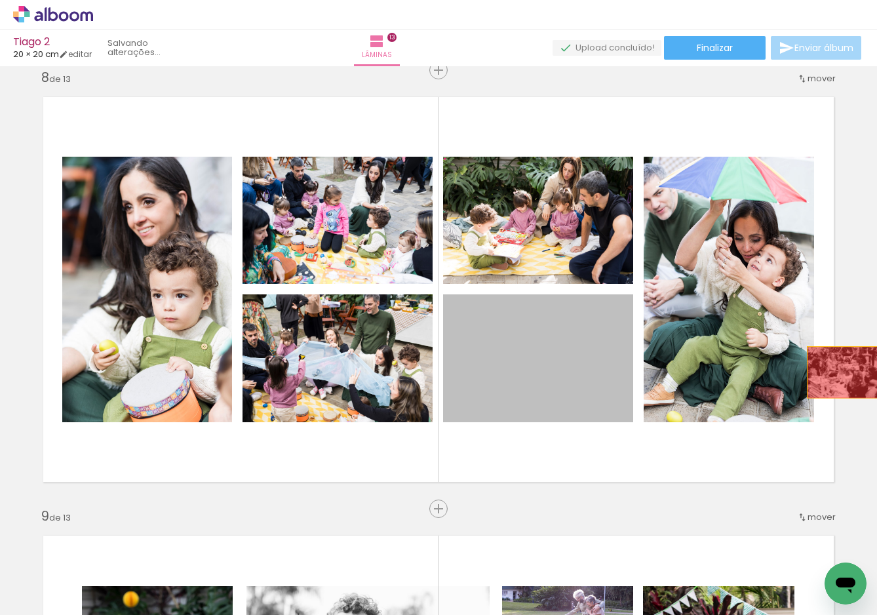
drag, startPoint x: 587, startPoint y: 382, endPoint x: 846, endPoint y: 371, distance: 258.6
click at [846, 371] on div "Inserir lâmina 1 de 13 Inserir lâmina 2 de 13 Inserir lâmina 3 de 13 Inserir lâ…" at bounding box center [438, 54] width 877 height 6142
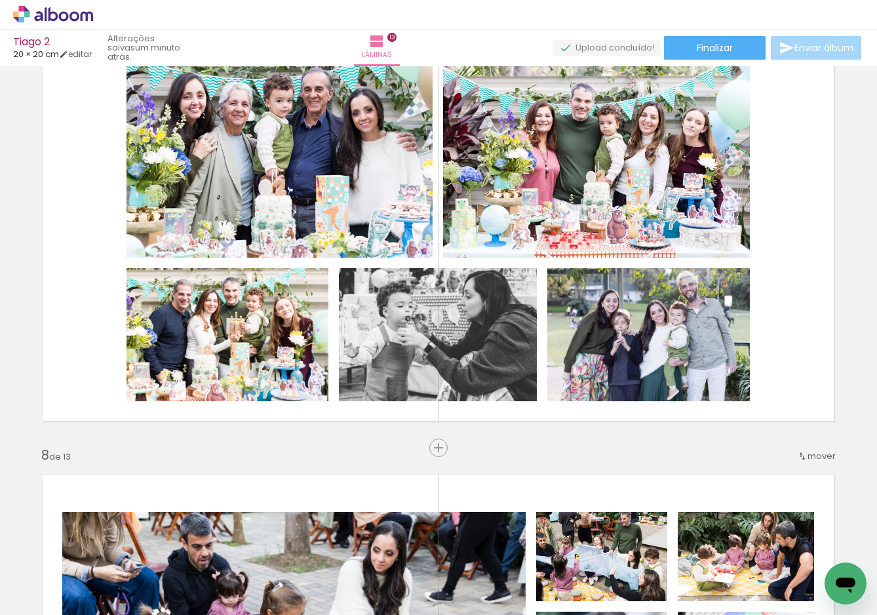
scroll to position [2720, 0]
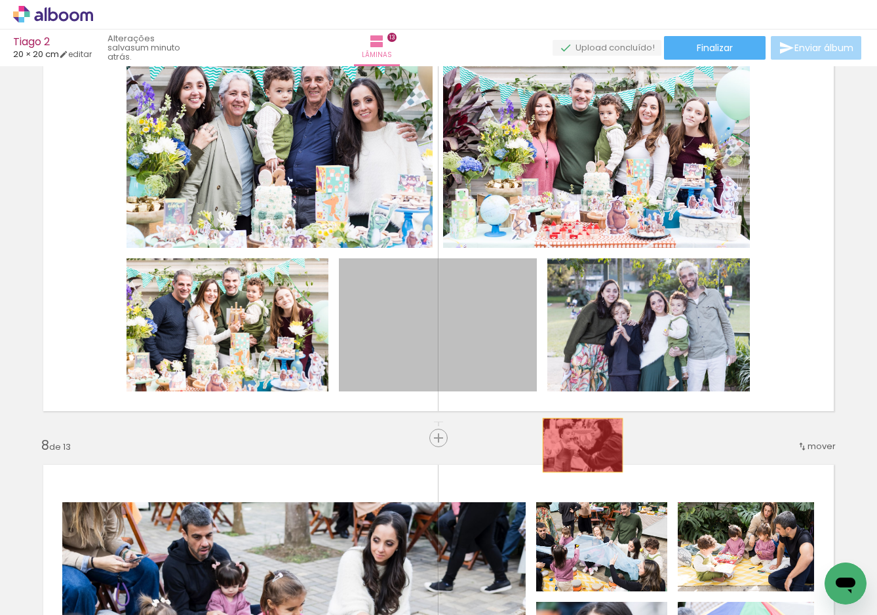
drag, startPoint x: 475, startPoint y: 346, endPoint x: 583, endPoint y: 442, distance: 144.4
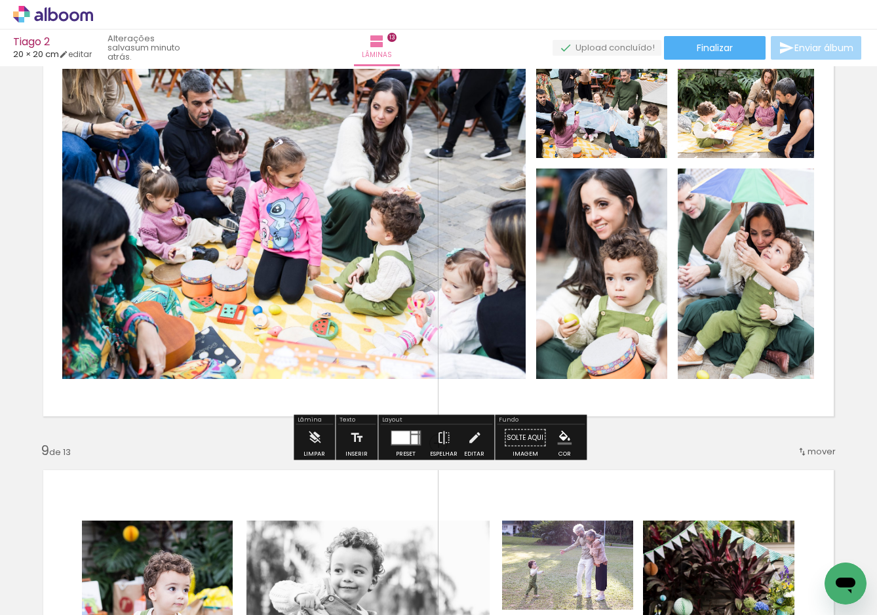
scroll to position [3157, 0]
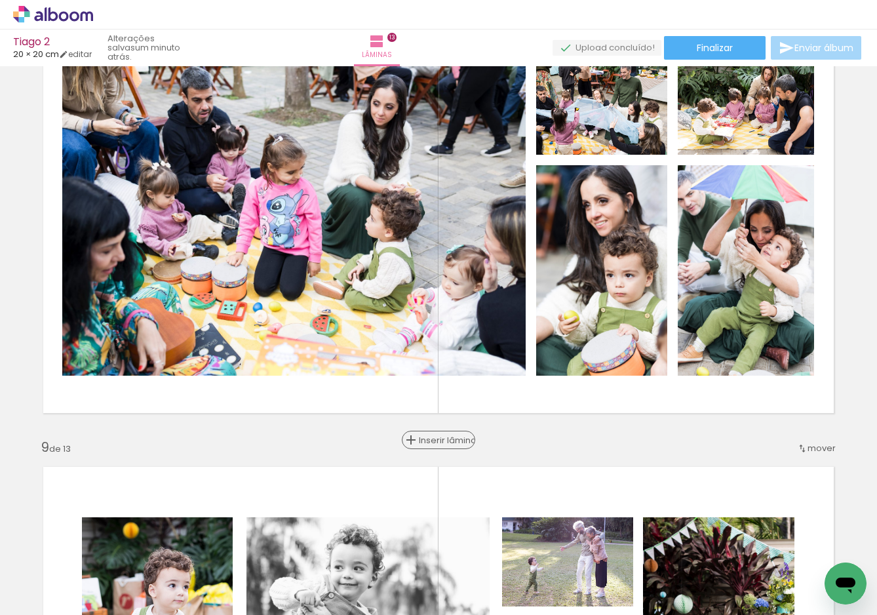
click at [437, 440] on span "Inserir lâmina" at bounding box center [444, 440] width 51 height 9
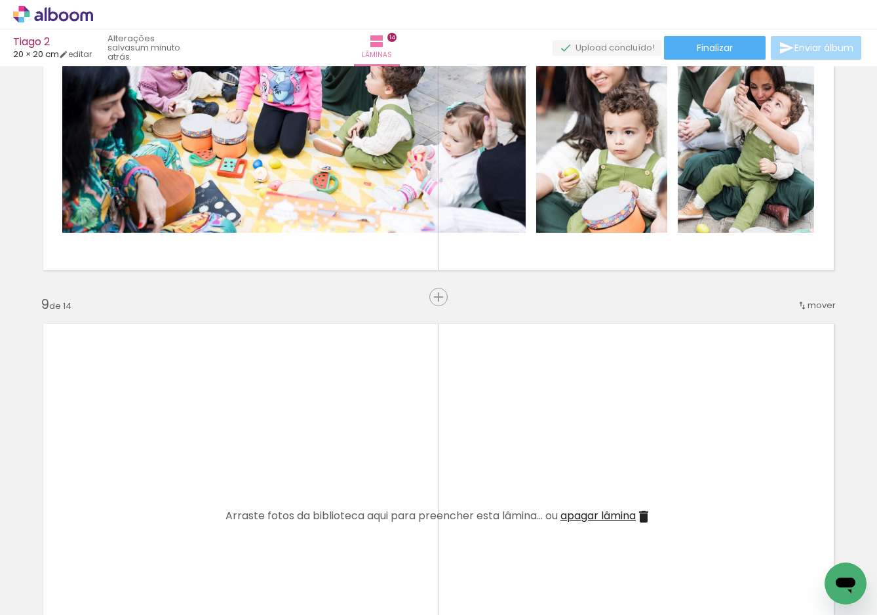
scroll to position [3354, 0]
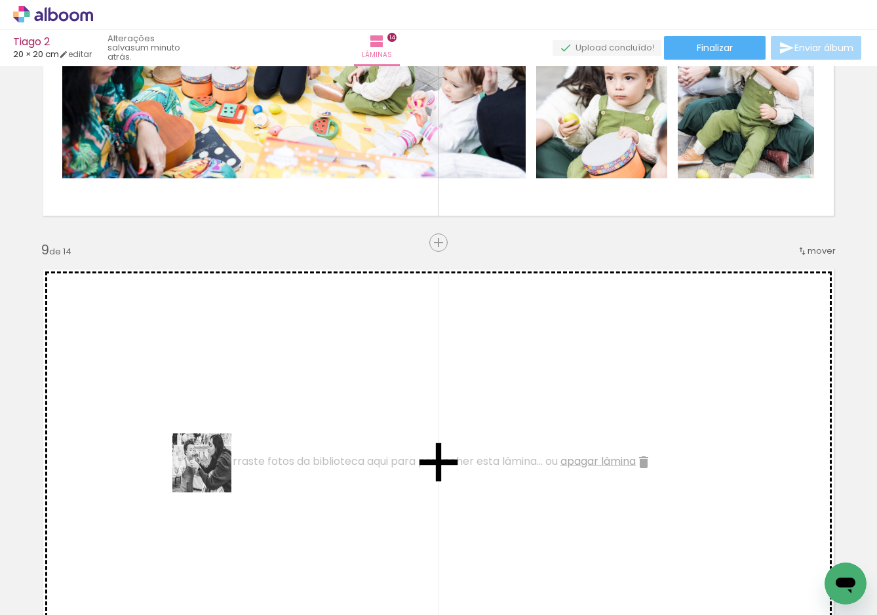
drag, startPoint x: 207, startPoint y: 582, endPoint x: 212, endPoint y: 471, distance: 110.9
click at [212, 471] on quentale-workspace at bounding box center [438, 307] width 877 height 615
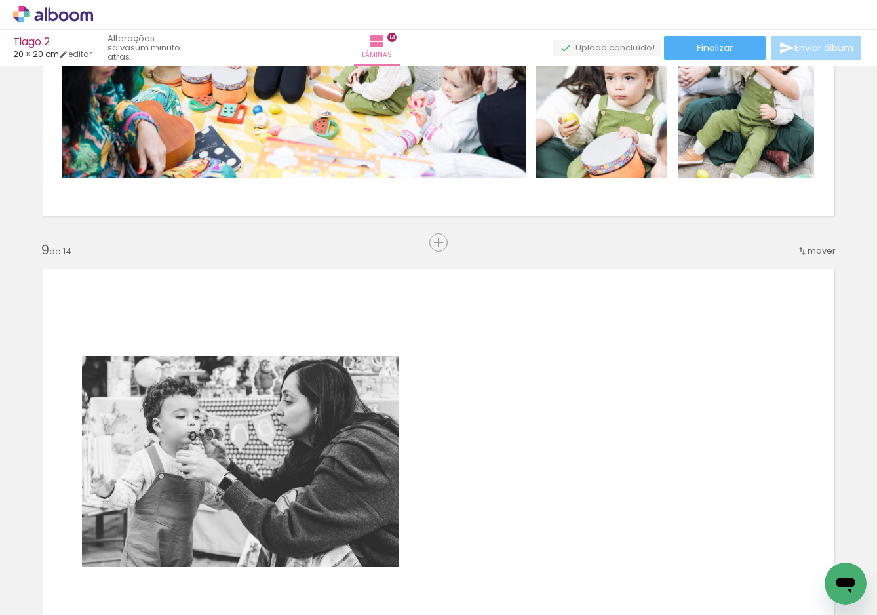
drag, startPoint x: 431, startPoint y: 574, endPoint x: 451, endPoint y: 447, distance: 129.4
click at [451, 447] on quentale-workspace at bounding box center [438, 307] width 877 height 615
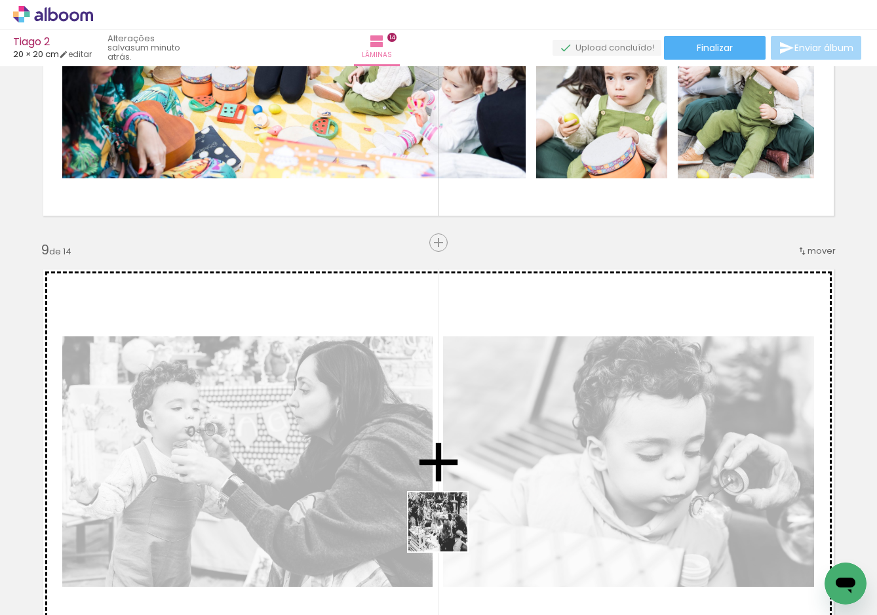
drag, startPoint x: 363, startPoint y: 575, endPoint x: 550, endPoint y: 479, distance: 210.8
click at [550, 479] on quentale-workspace at bounding box center [438, 307] width 877 height 615
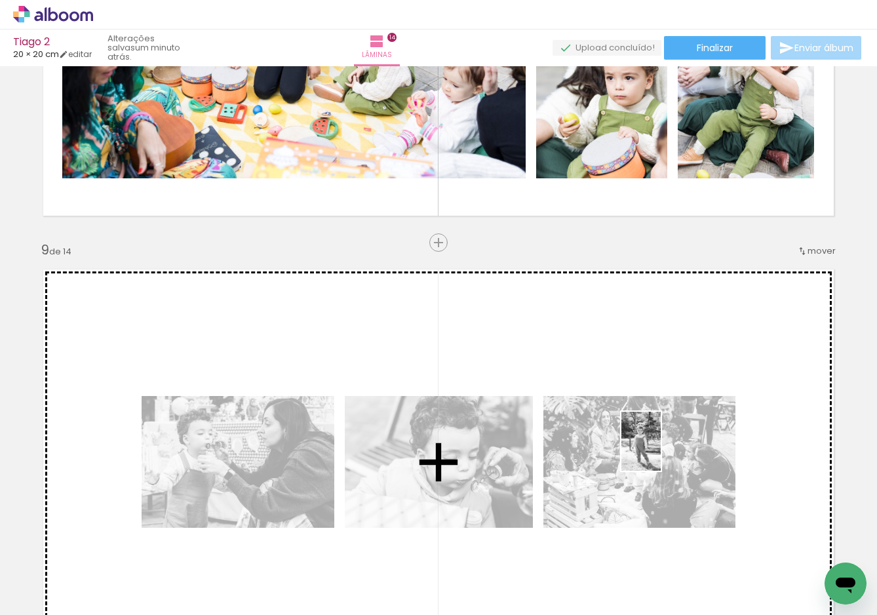
drag, startPoint x: 134, startPoint y: 585, endPoint x: 661, endPoint y: 449, distance: 544.4
click at [661, 449] on quentale-workspace at bounding box center [438, 307] width 877 height 615
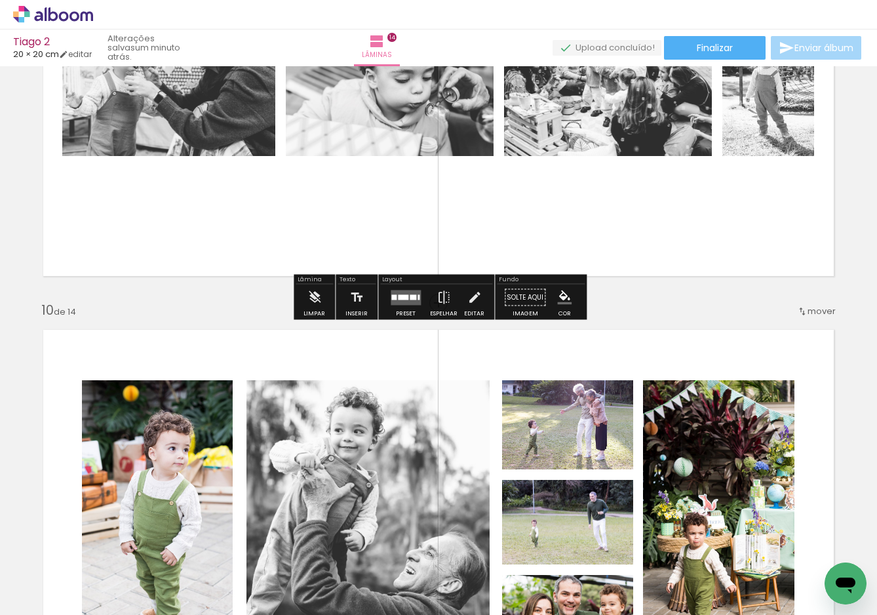
scroll to position [3690, 0]
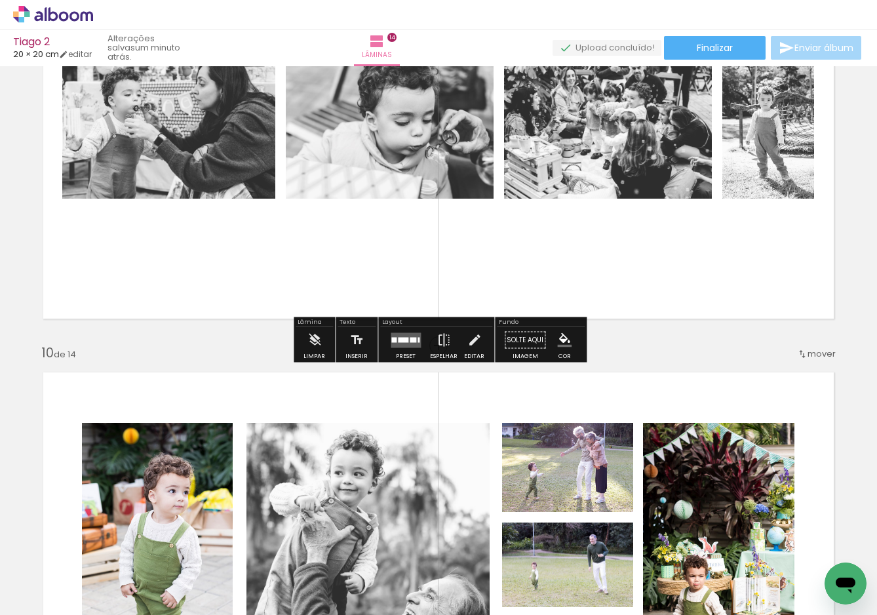
click at [410, 338] on div at bounding box center [413, 339] width 7 height 5
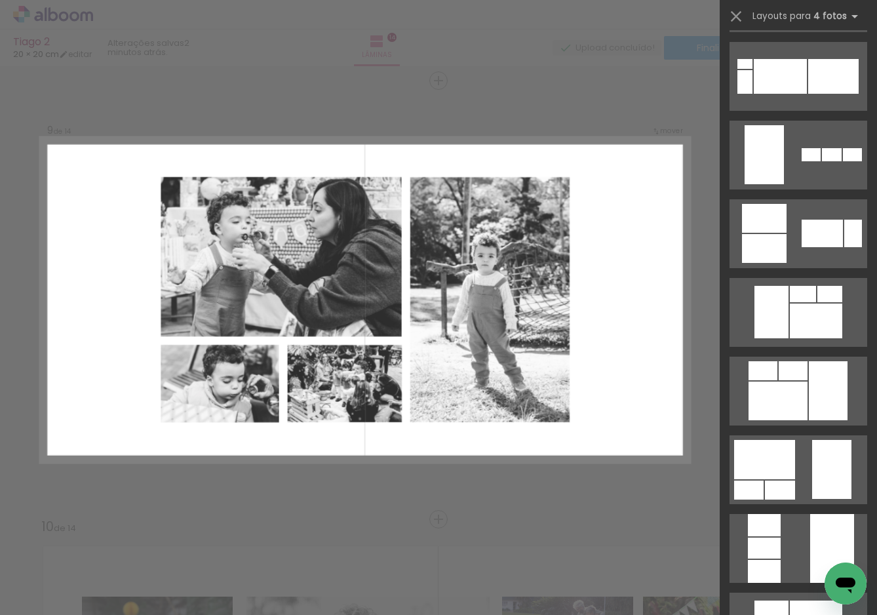
scroll to position [1964, 0]
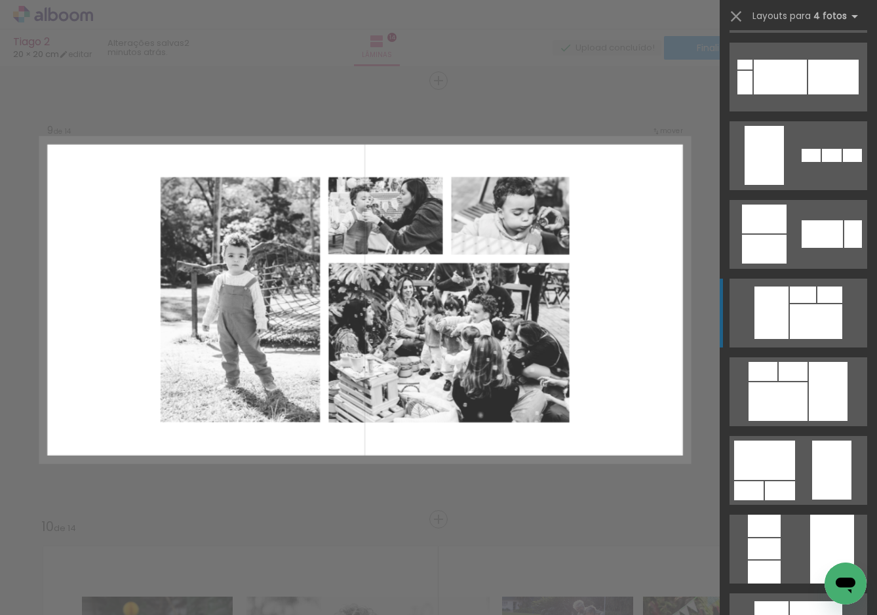
click at [770, 309] on div at bounding box center [772, 313] width 34 height 52
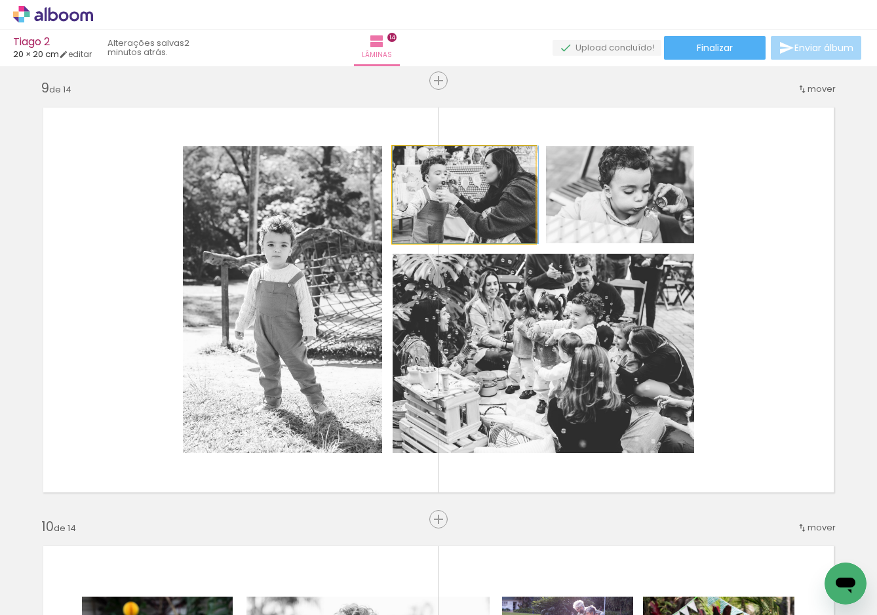
drag, startPoint x: 494, startPoint y: 212, endPoint x: 509, endPoint y: 214, distance: 15.2
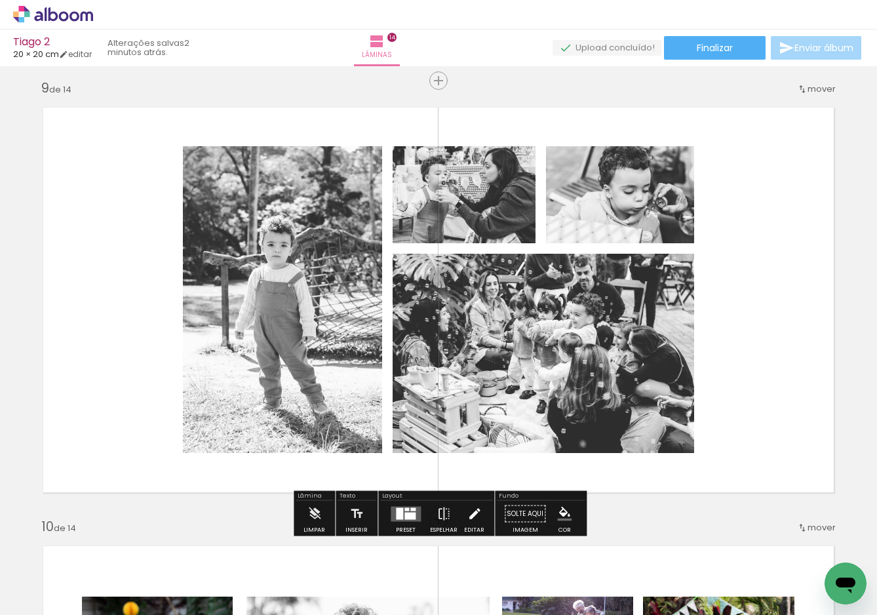
click at [472, 512] on iron-icon at bounding box center [475, 514] width 14 height 26
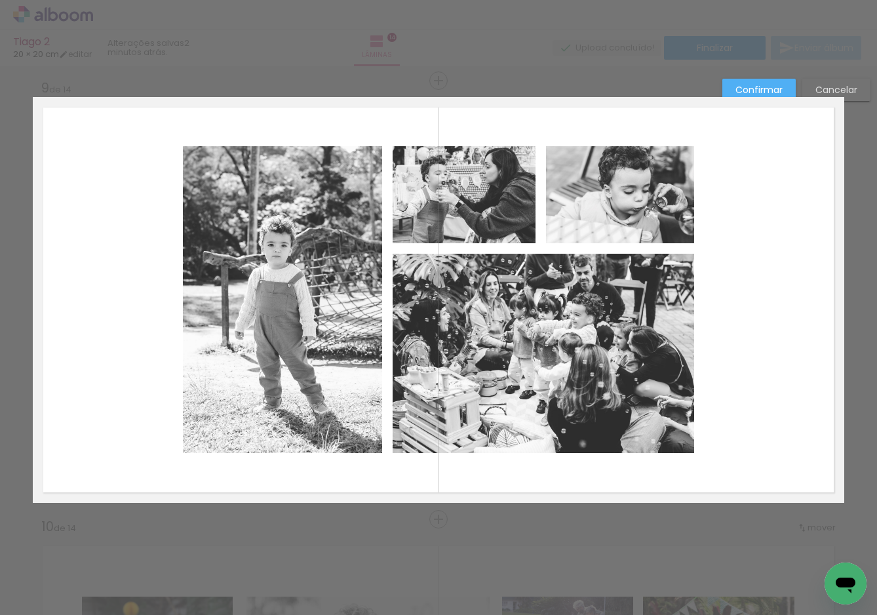
click at [342, 310] on quentale-photo at bounding box center [282, 299] width 199 height 307
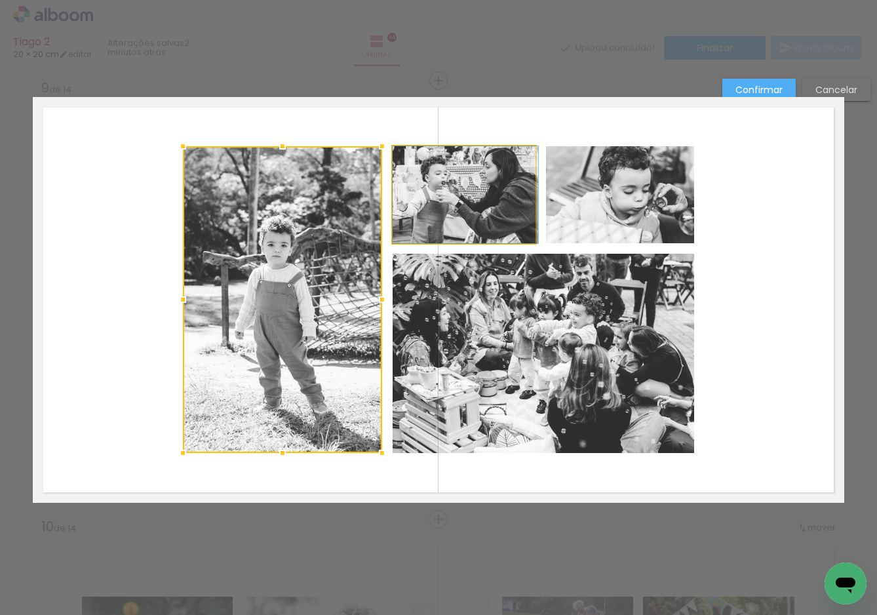
click at [483, 202] on quentale-photo at bounding box center [464, 194] width 143 height 97
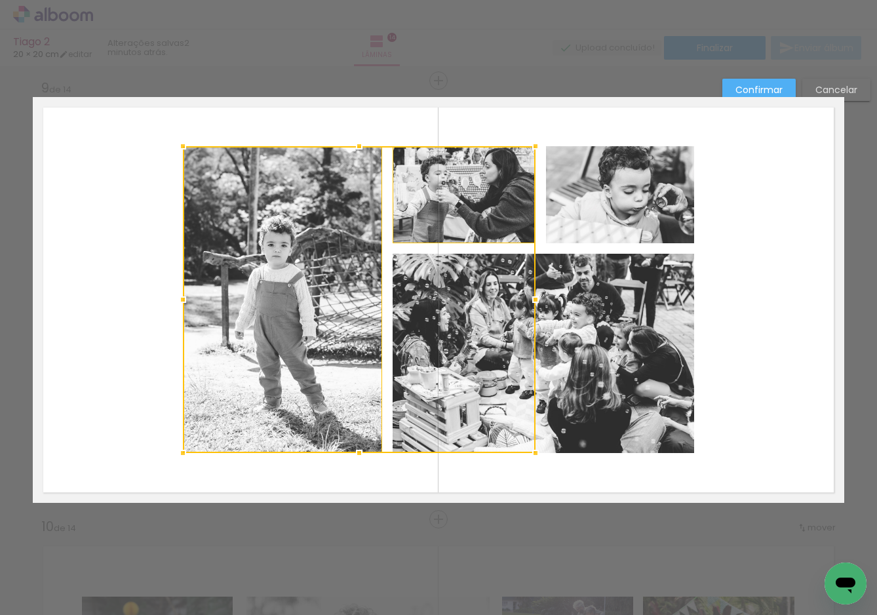
click at [592, 210] on quentale-photo at bounding box center [620, 194] width 148 height 97
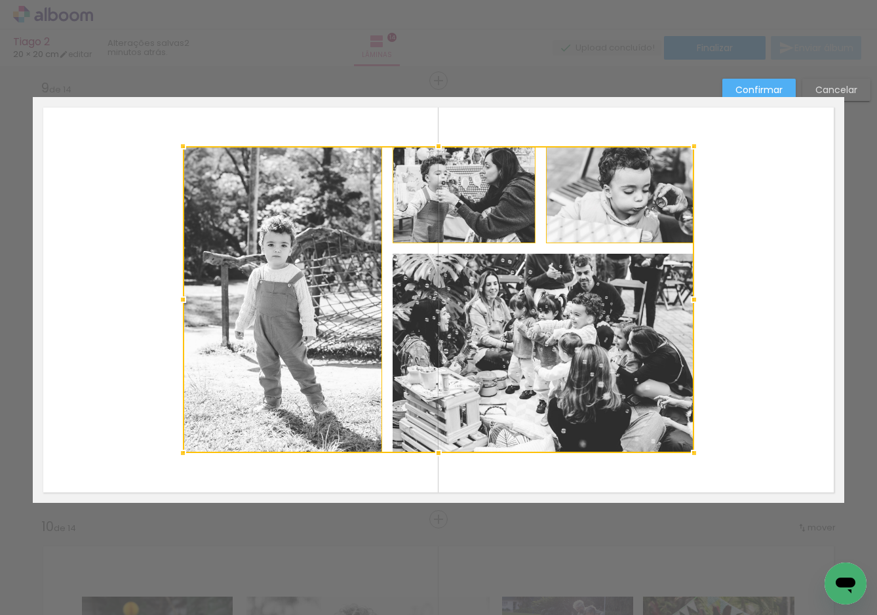
click at [576, 357] on div at bounding box center [438, 299] width 511 height 307
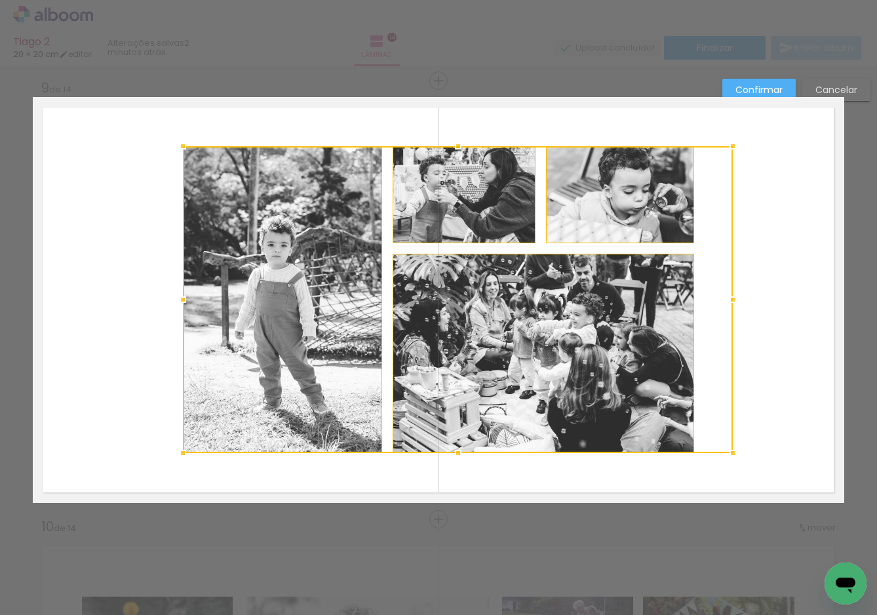
drag, startPoint x: 693, startPoint y: 299, endPoint x: 763, endPoint y: 301, distance: 70.2
click at [763, 301] on album-spread "9 de 14" at bounding box center [439, 300] width 812 height 406
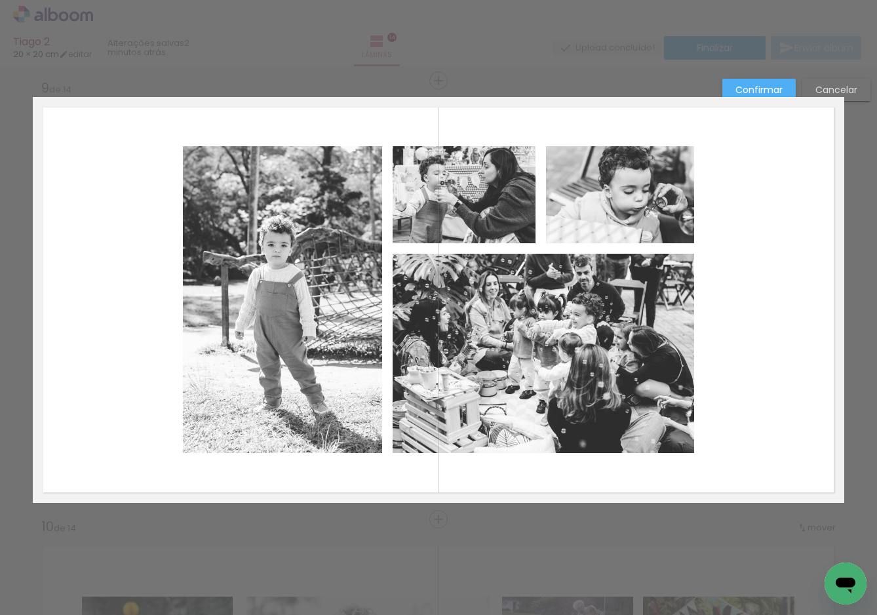
click at [287, 309] on quentale-photo at bounding box center [282, 299] width 199 height 307
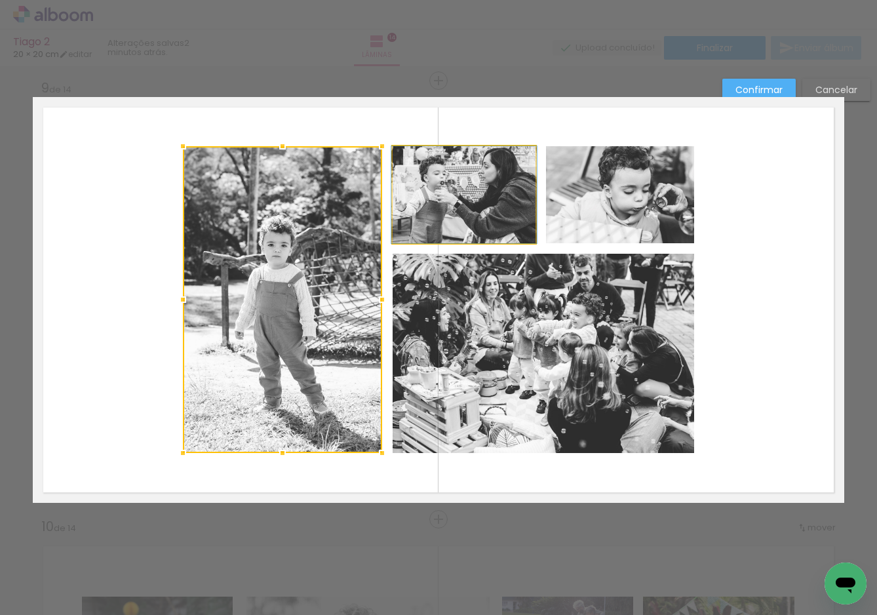
click at [452, 205] on quentale-photo at bounding box center [464, 194] width 143 height 97
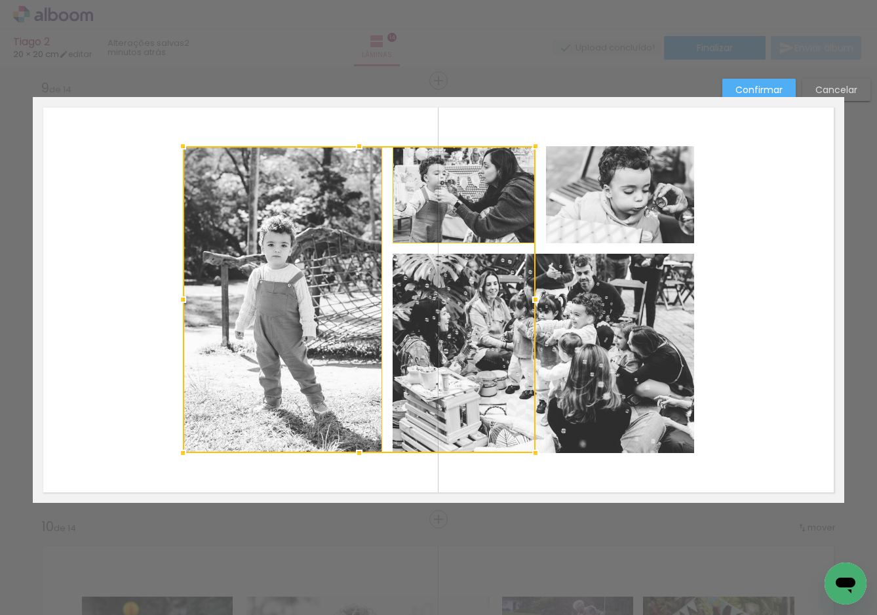
click at [478, 331] on div at bounding box center [359, 299] width 353 height 307
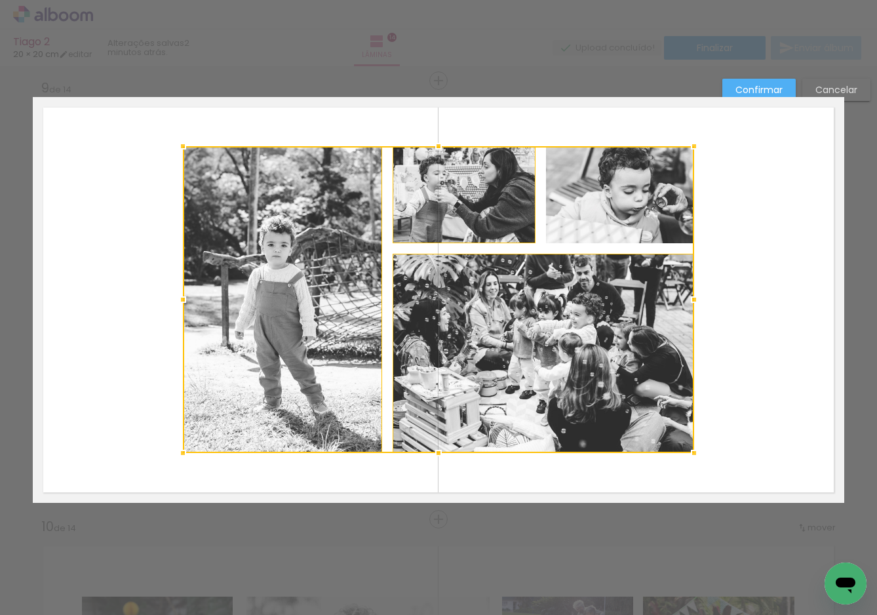
click at [614, 210] on div at bounding box center [438, 299] width 511 height 307
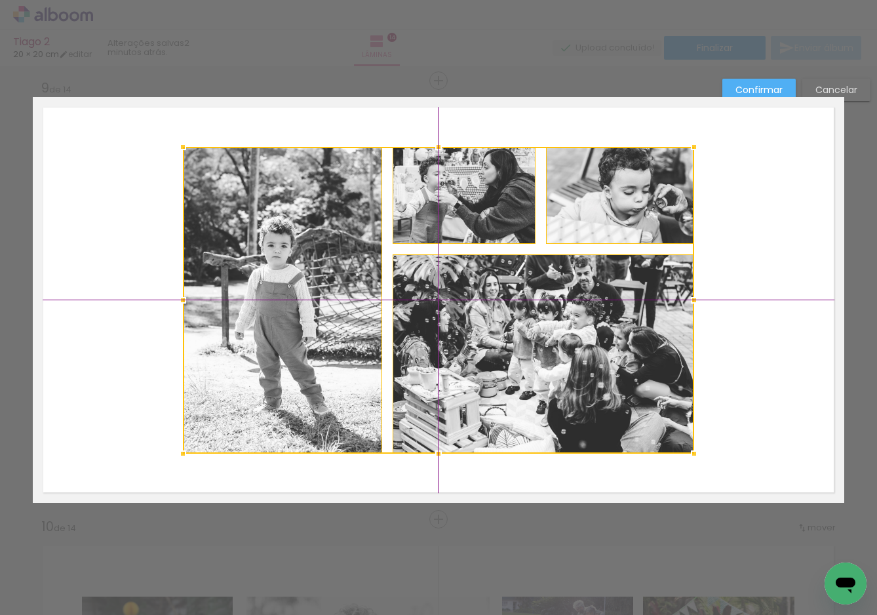
click at [542, 349] on div at bounding box center [438, 300] width 511 height 307
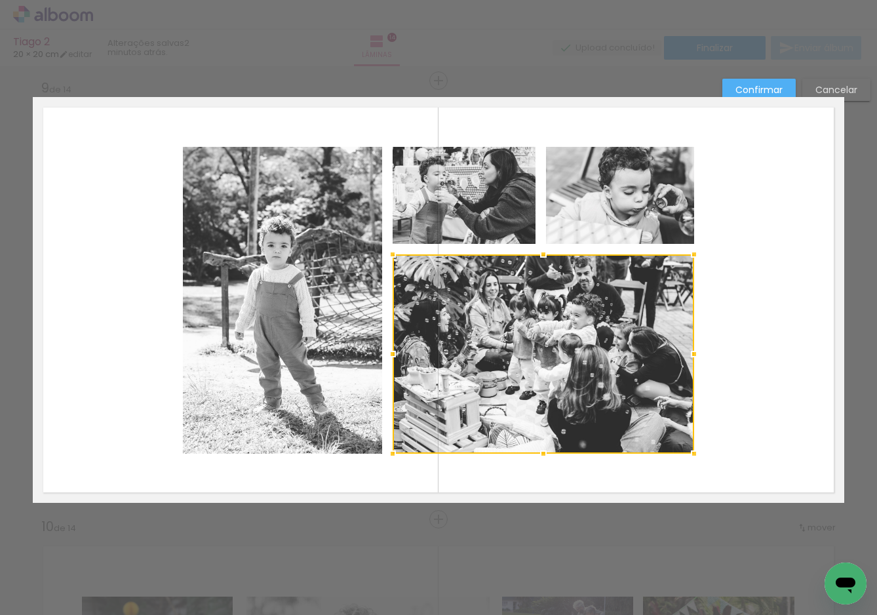
click at [741, 374] on quentale-layouter at bounding box center [439, 300] width 812 height 406
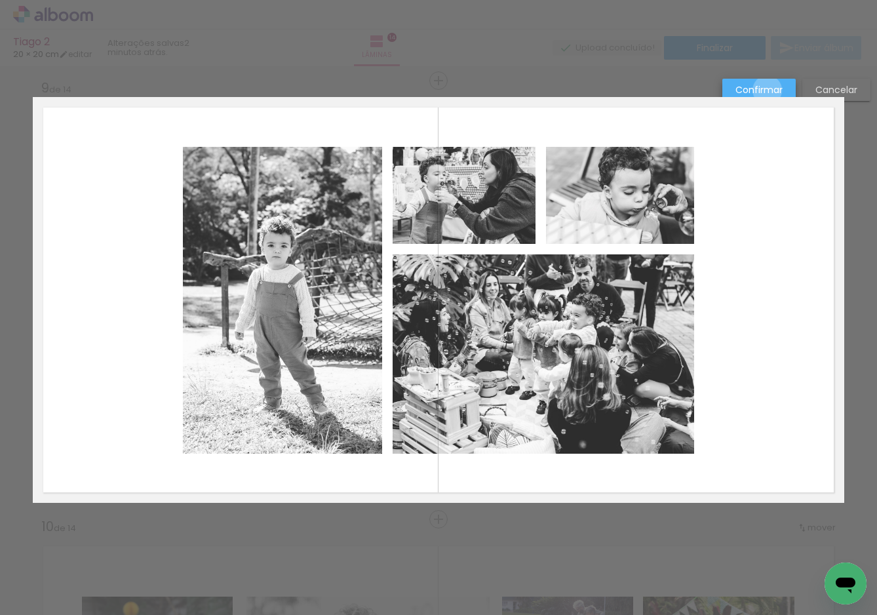
click at [0, 0] on slot "Confirmar" at bounding box center [0, 0] width 0 height 0
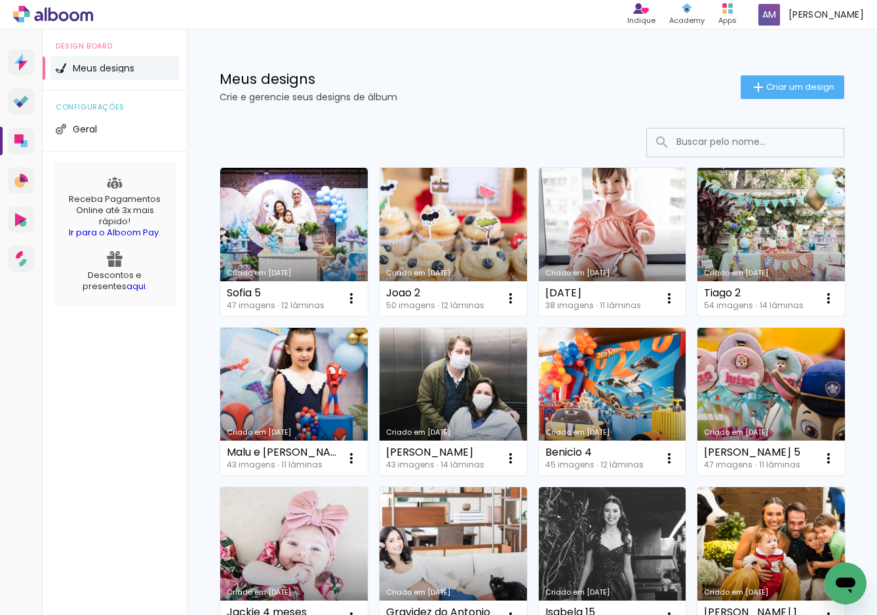
click at [740, 218] on link "Criado em [DATE]" at bounding box center [772, 242] width 148 height 148
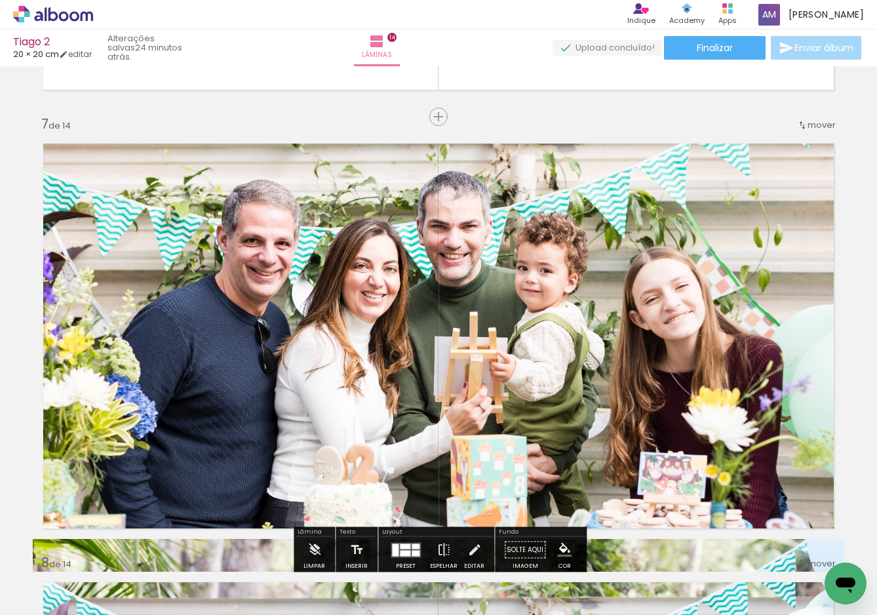
scroll to position [2627, 0]
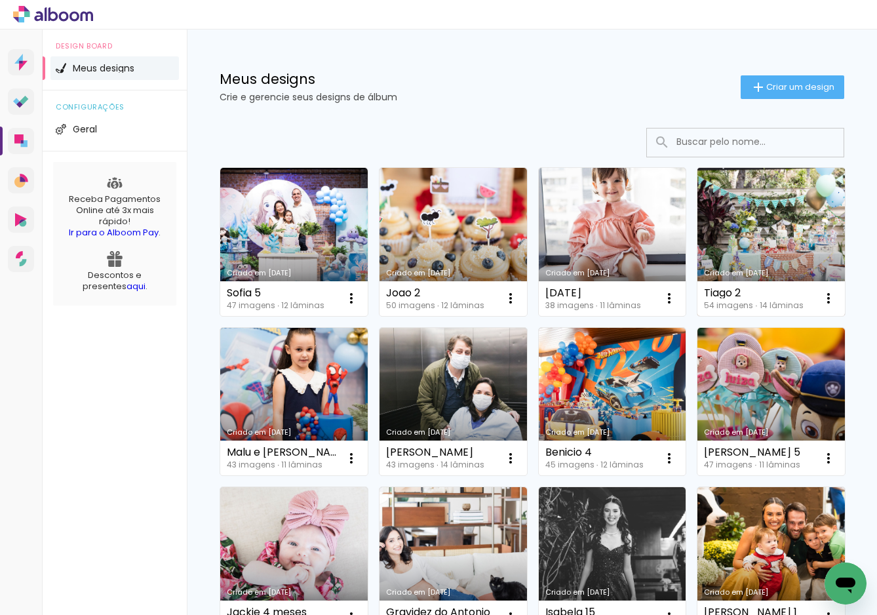
click at [766, 220] on link "Criado em [DATE]" at bounding box center [772, 242] width 148 height 148
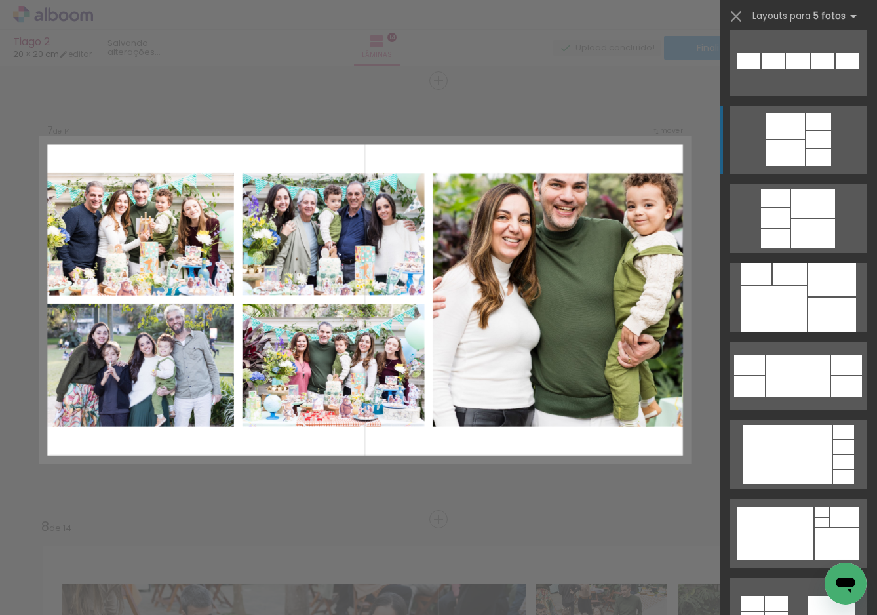
scroll to position [8498, 0]
